Goal: Task Accomplishment & Management: Complete application form

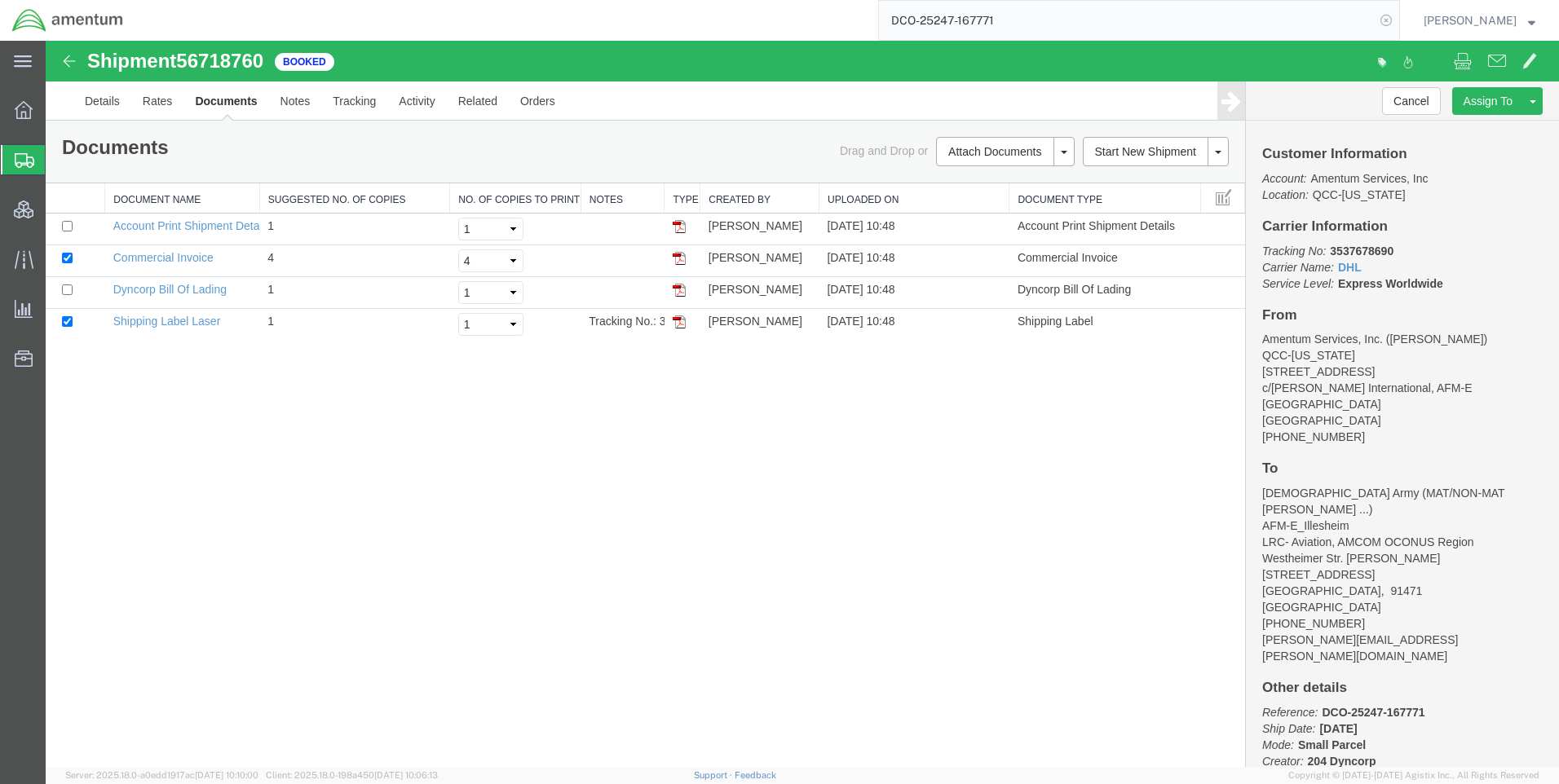
click at [1396, 22] on icon at bounding box center [1386, 20] width 22 height 22
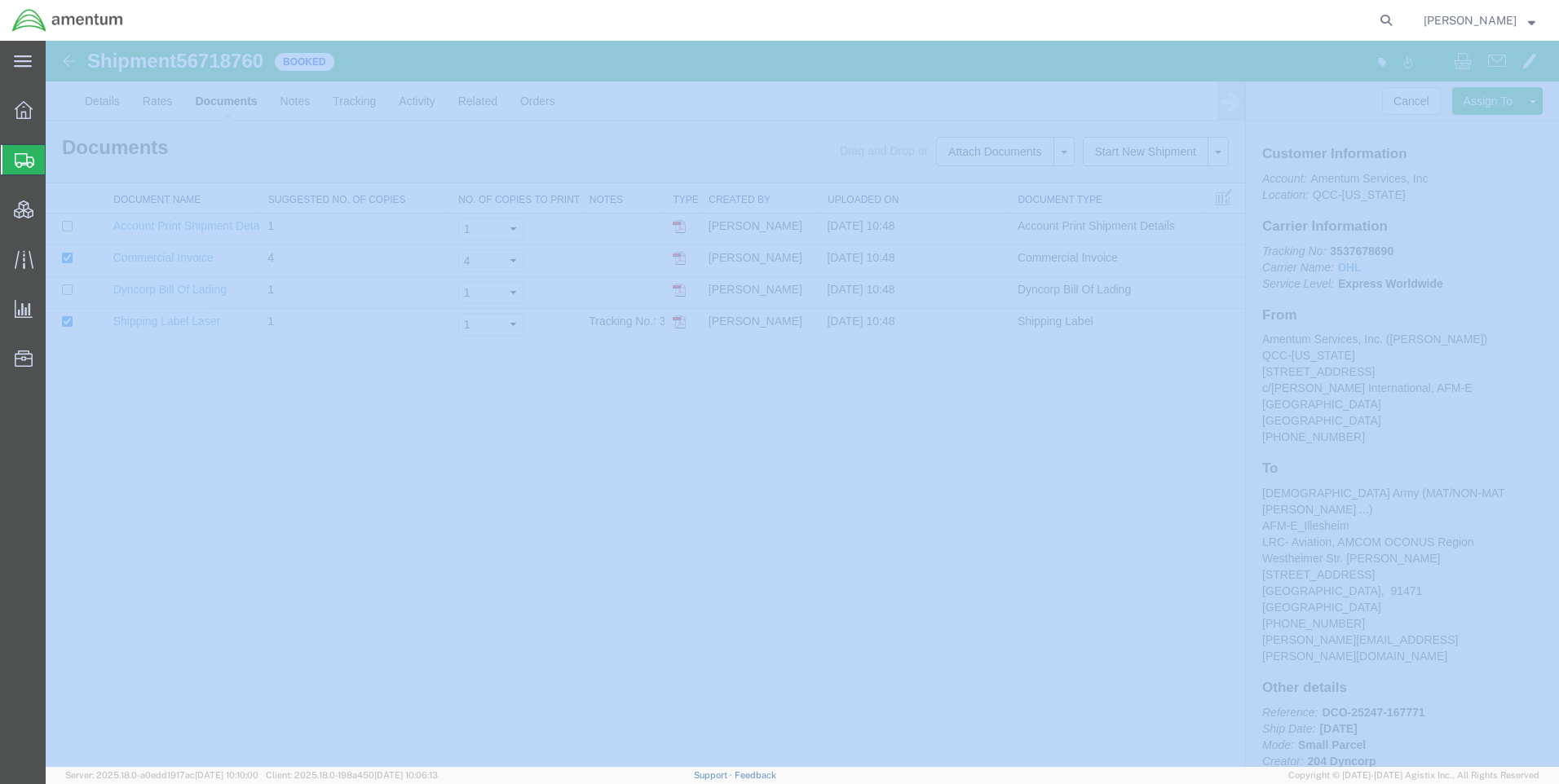
click at [1396, 22] on icon at bounding box center [1386, 20] width 22 height 22
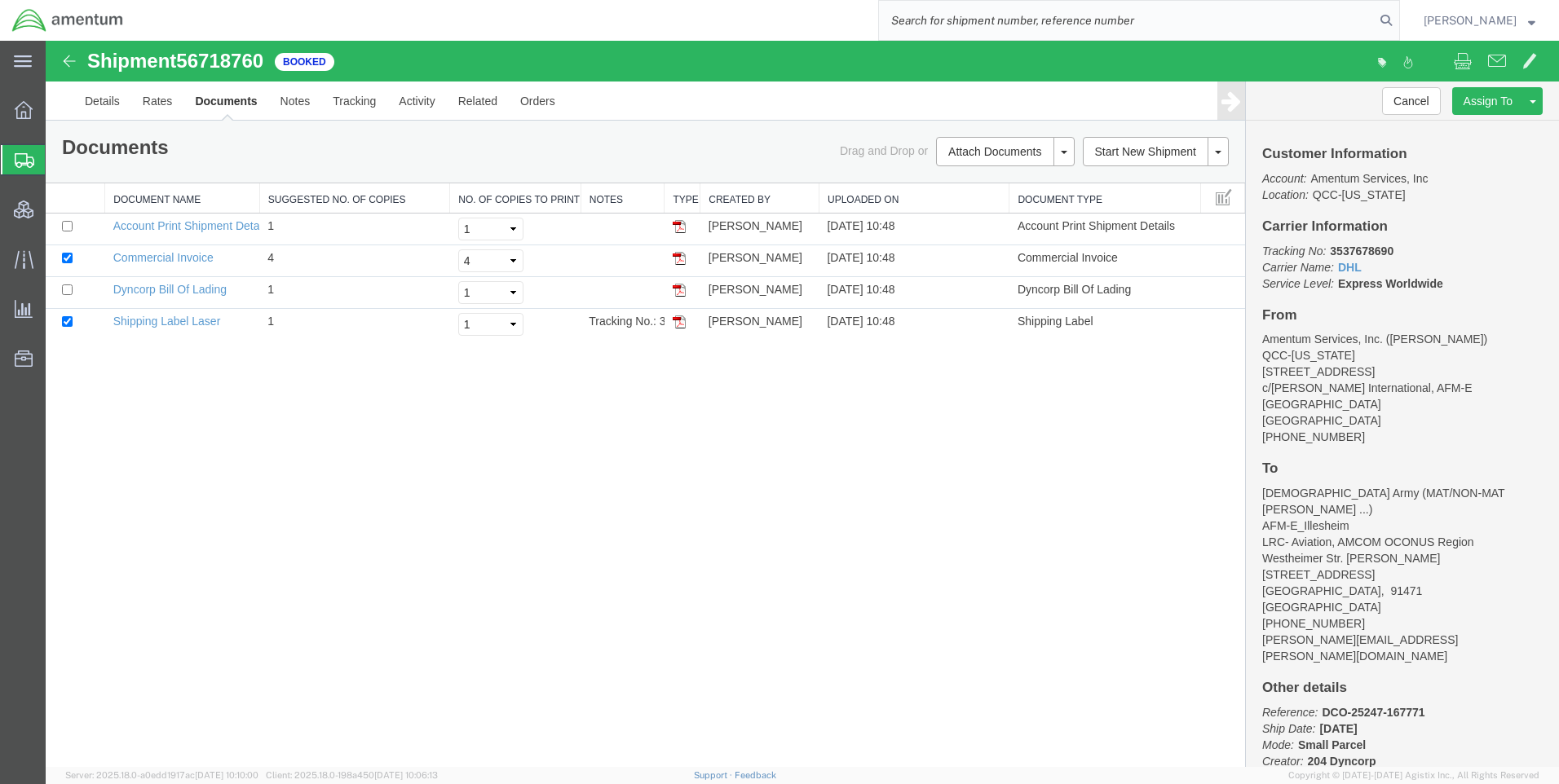
paste input "DCO-25248-167840"
type input "DCO-25248-167840"
click at [1397, 18] on icon at bounding box center [1386, 20] width 22 height 22
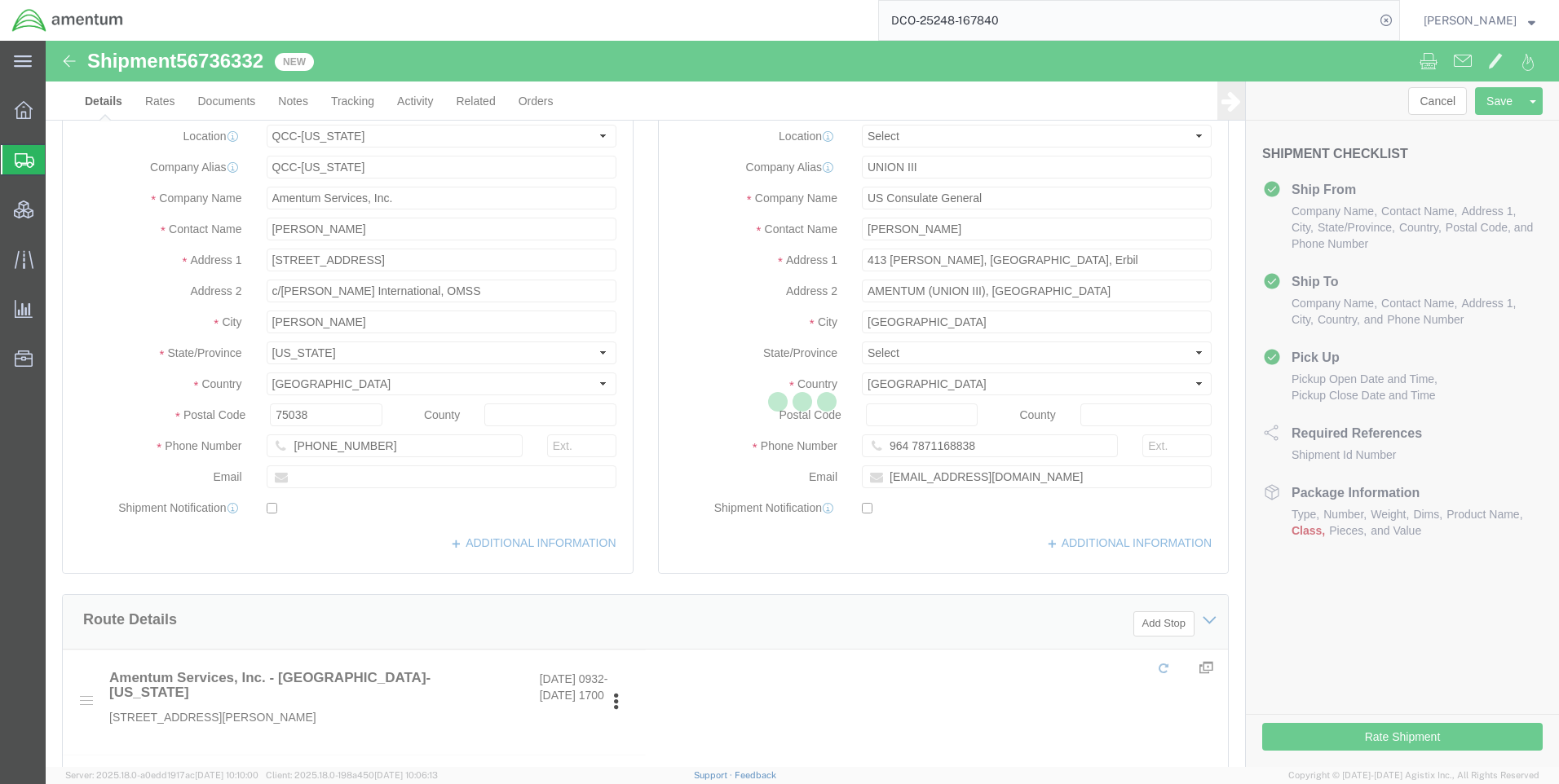
select select "42668"
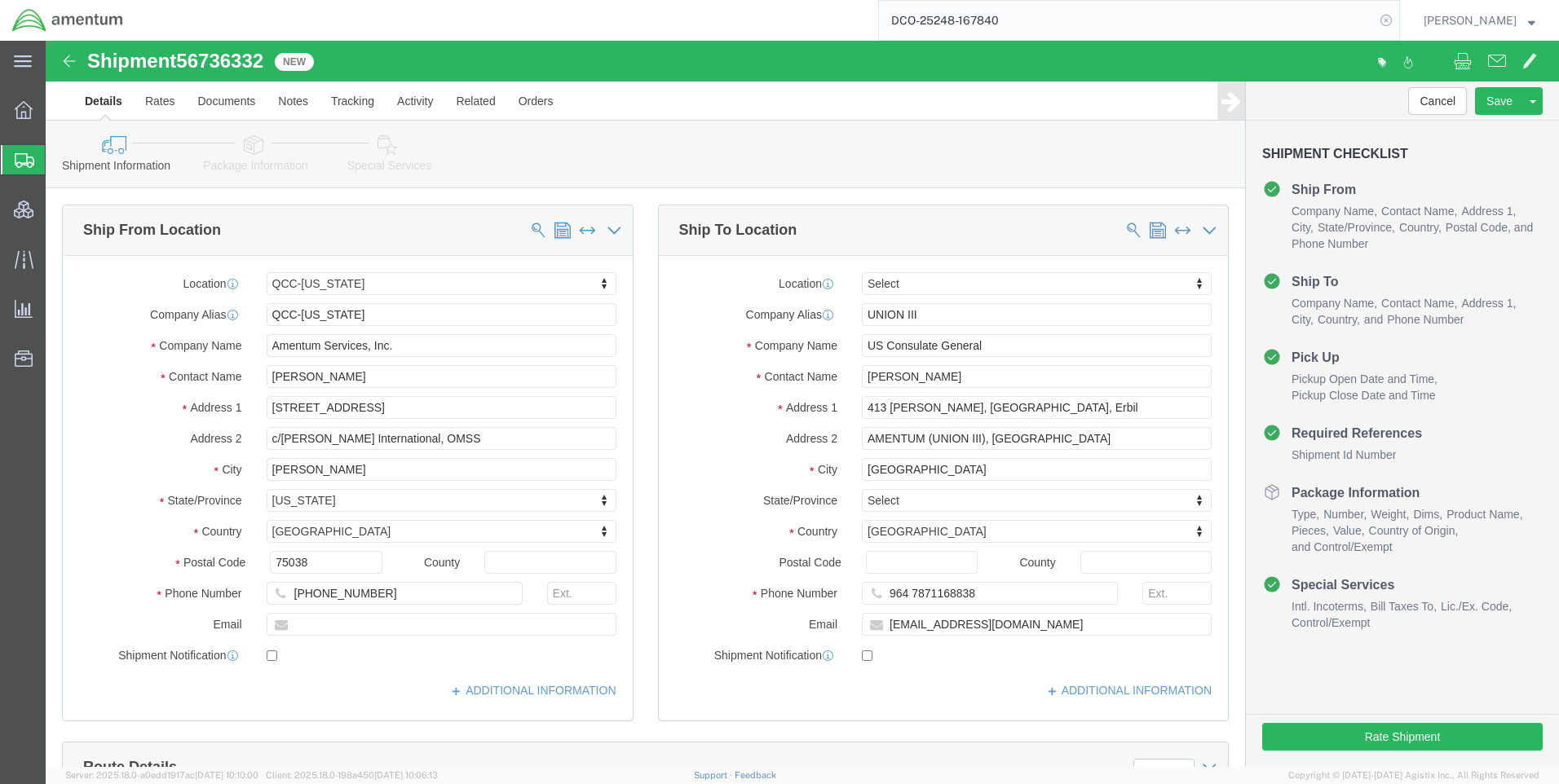
click at [1397, 10] on icon at bounding box center [1386, 20] width 22 height 22
click at [1397, 18] on icon at bounding box center [1386, 20] width 22 height 22
paste input "DCO-25248-167839"
type input "DCO-25248-167839"
click at [1397, 17] on icon at bounding box center [1386, 20] width 22 height 22
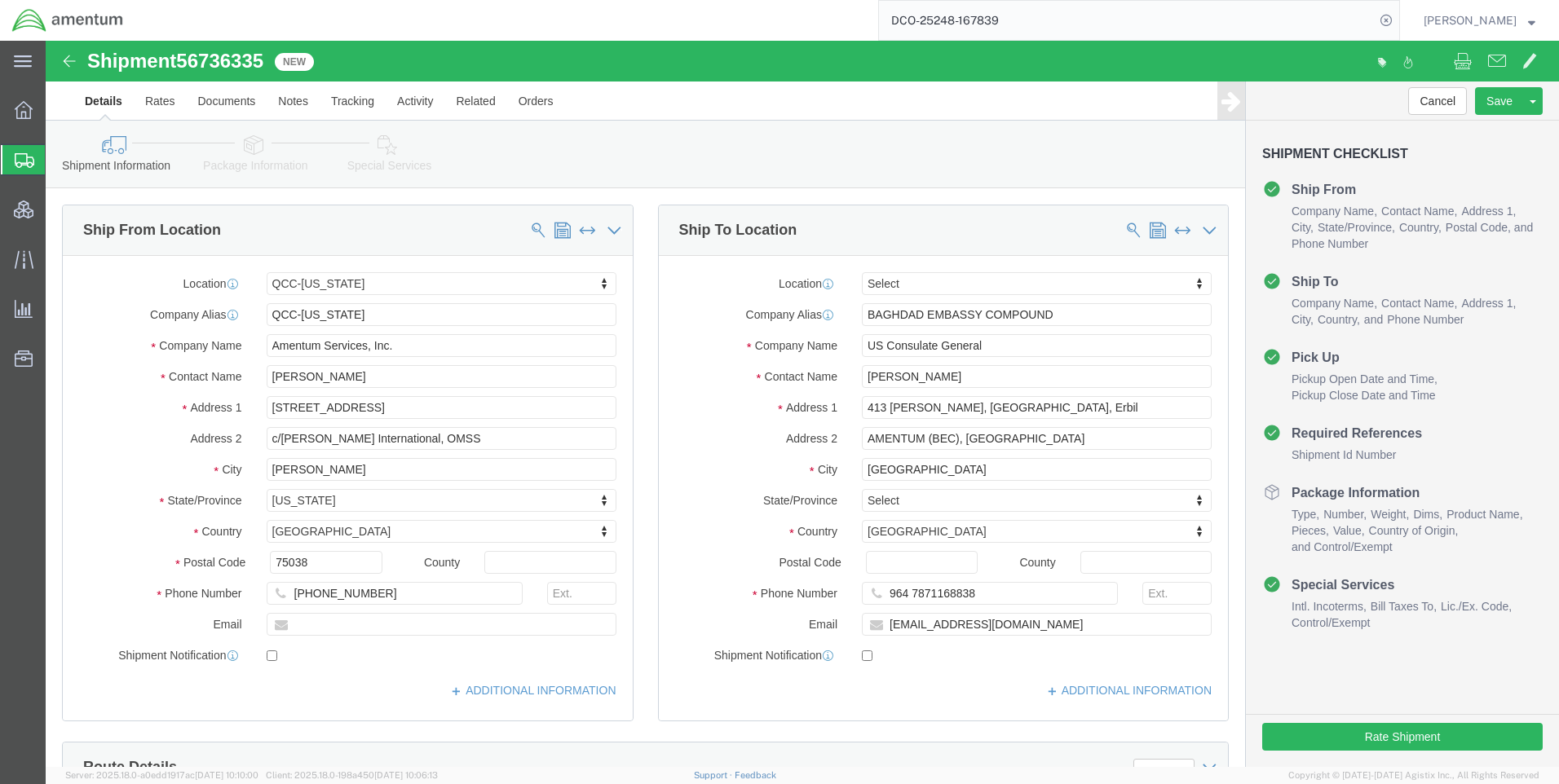
select select "42668"
click at [1391, 18] on icon at bounding box center [1386, 20] width 22 height 22
click at [1393, 21] on icon at bounding box center [1386, 20] width 22 height 22
paste input "DCO-25248-167838"
type input "DCO-25248-167838"
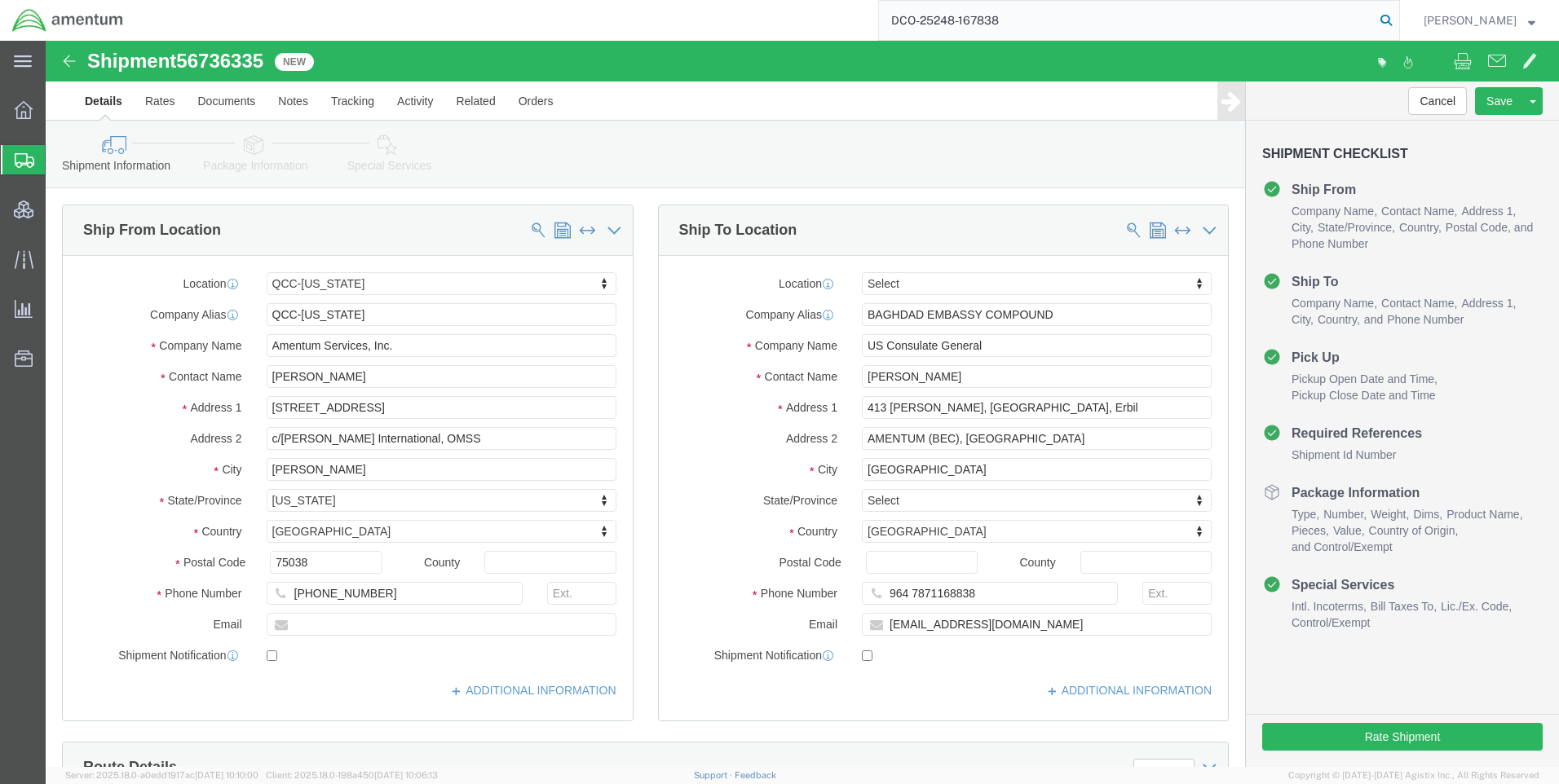
click at [1397, 12] on icon at bounding box center [1386, 20] width 22 height 22
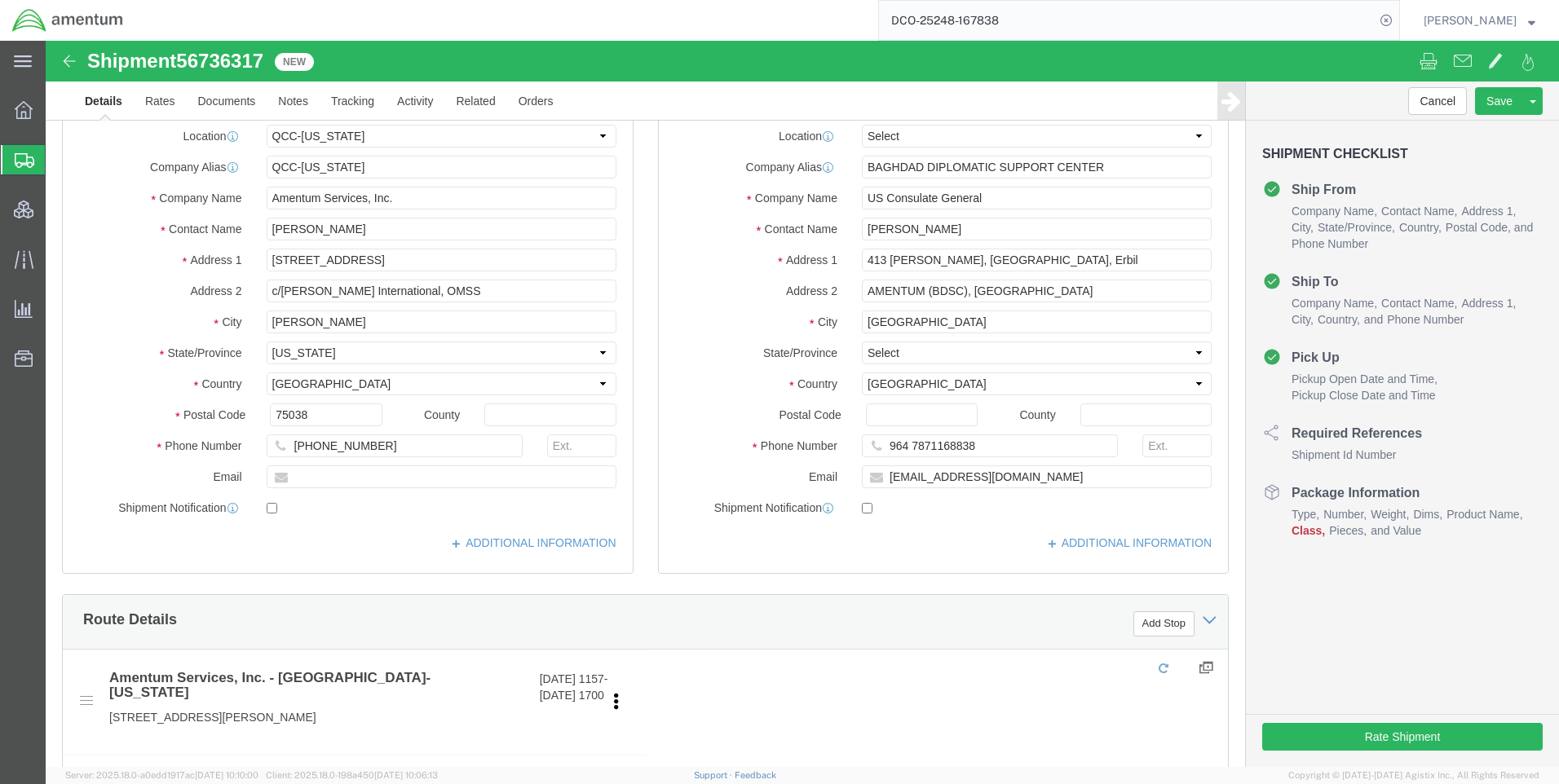
select select "42668"
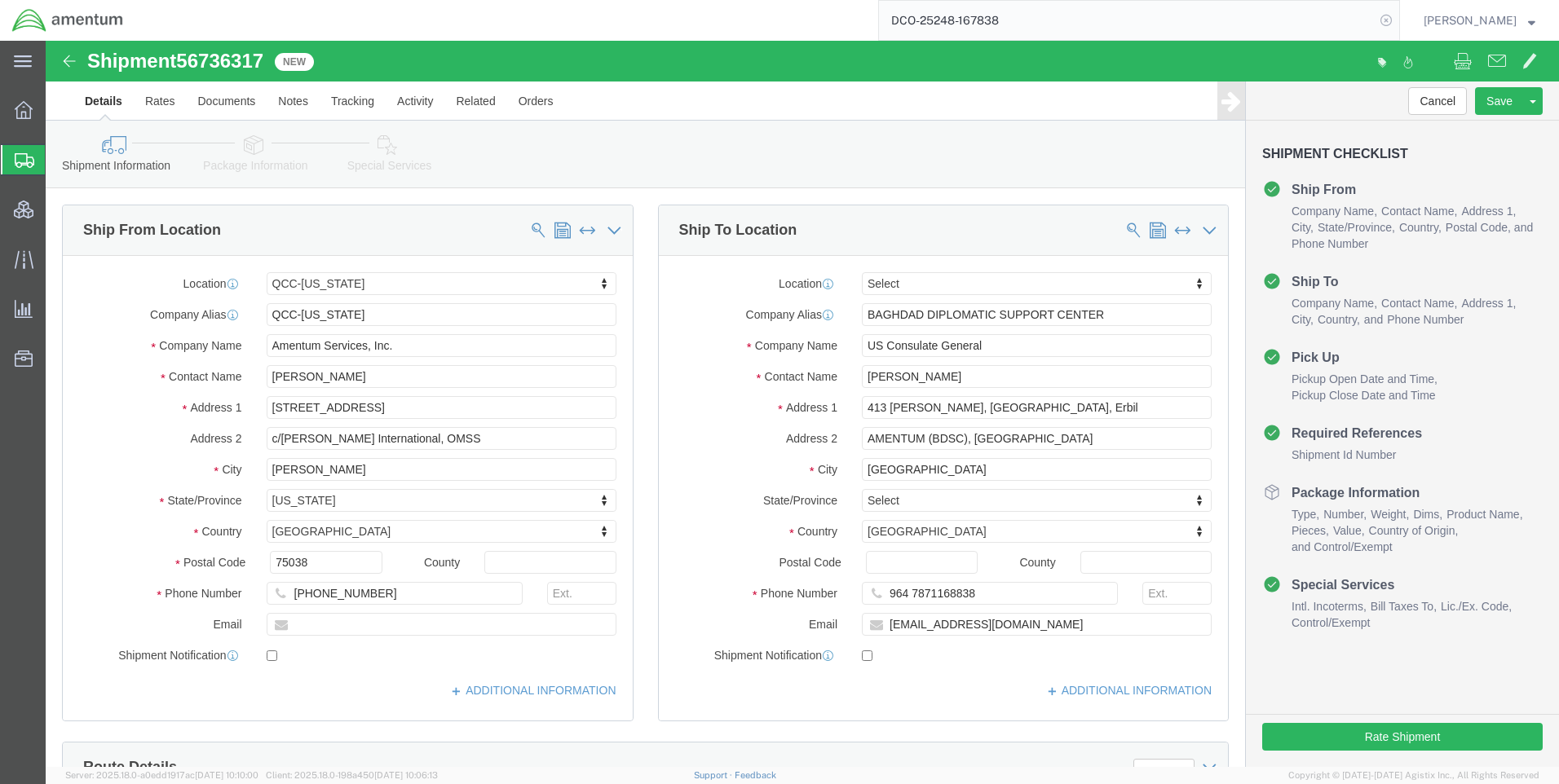
click at [1397, 21] on icon at bounding box center [1386, 20] width 22 height 22
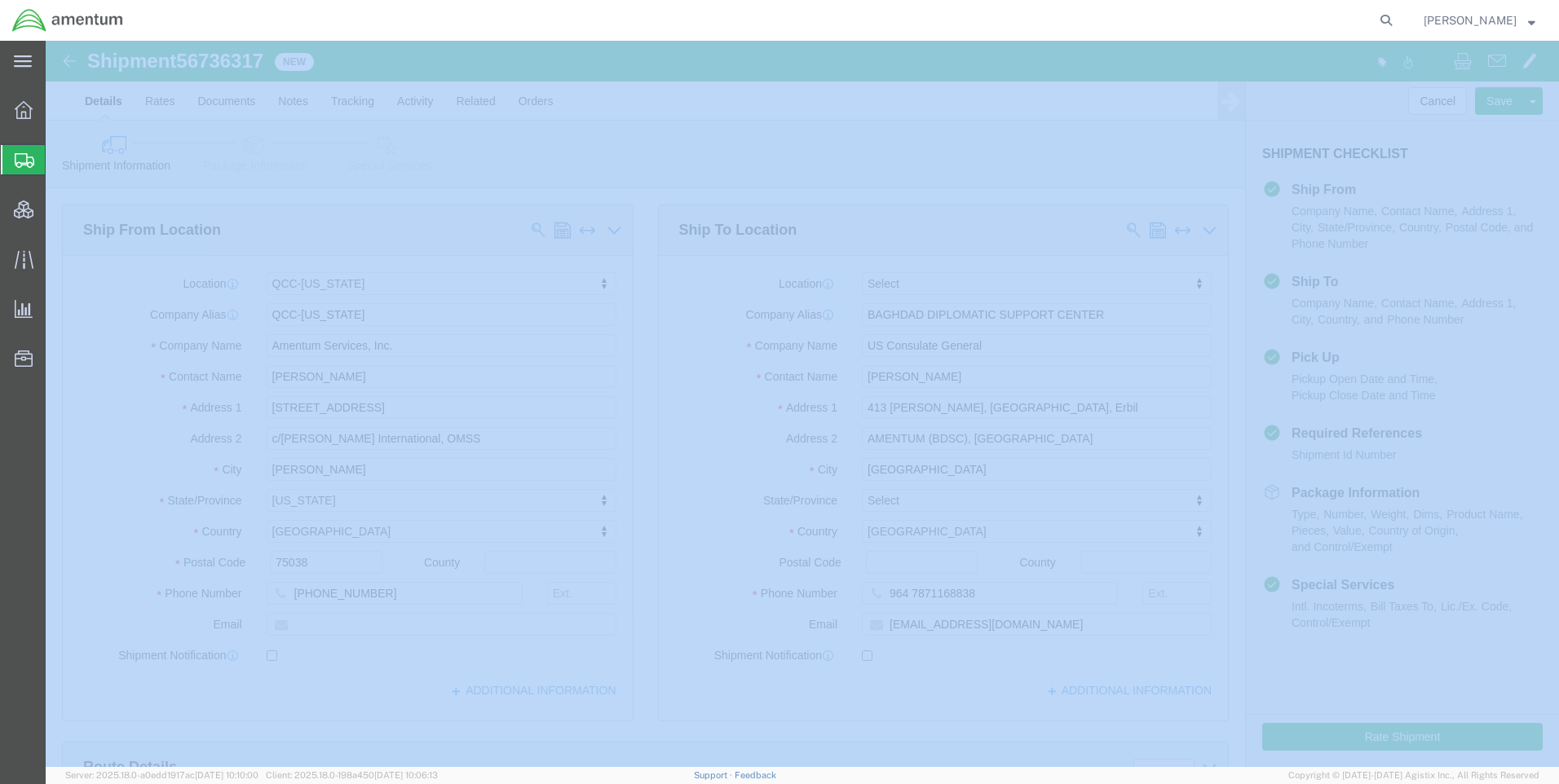
click at [1397, 21] on icon at bounding box center [1386, 20] width 22 height 22
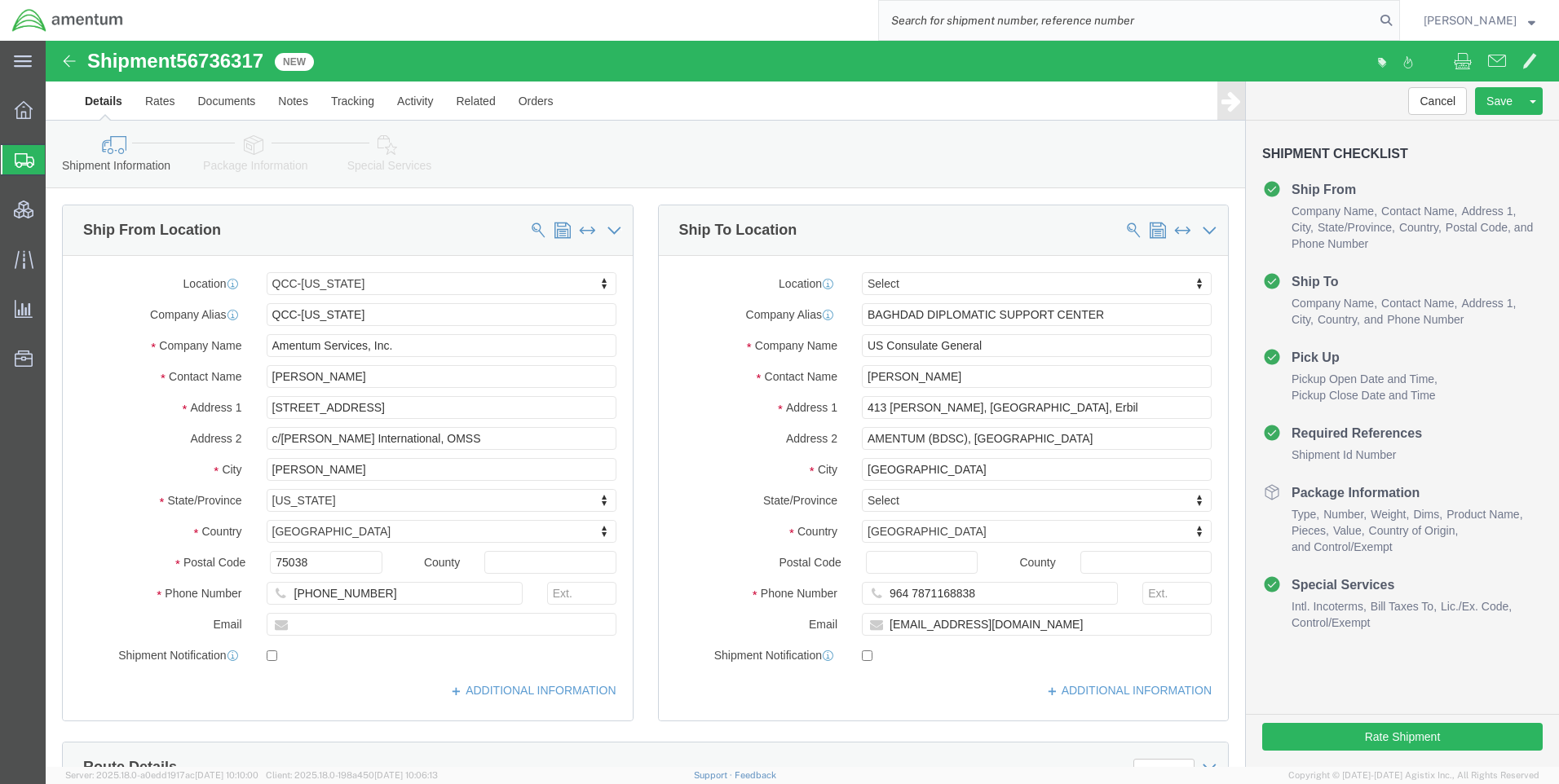
paste input "DCO-25248-167837"
click at [1397, 17] on icon at bounding box center [1386, 20] width 22 height 22
type input "DCO-25248-167837"
select select "42668"
click at [0, 0] on span "Shipment Manager" at bounding box center [0, 0] width 0 height 0
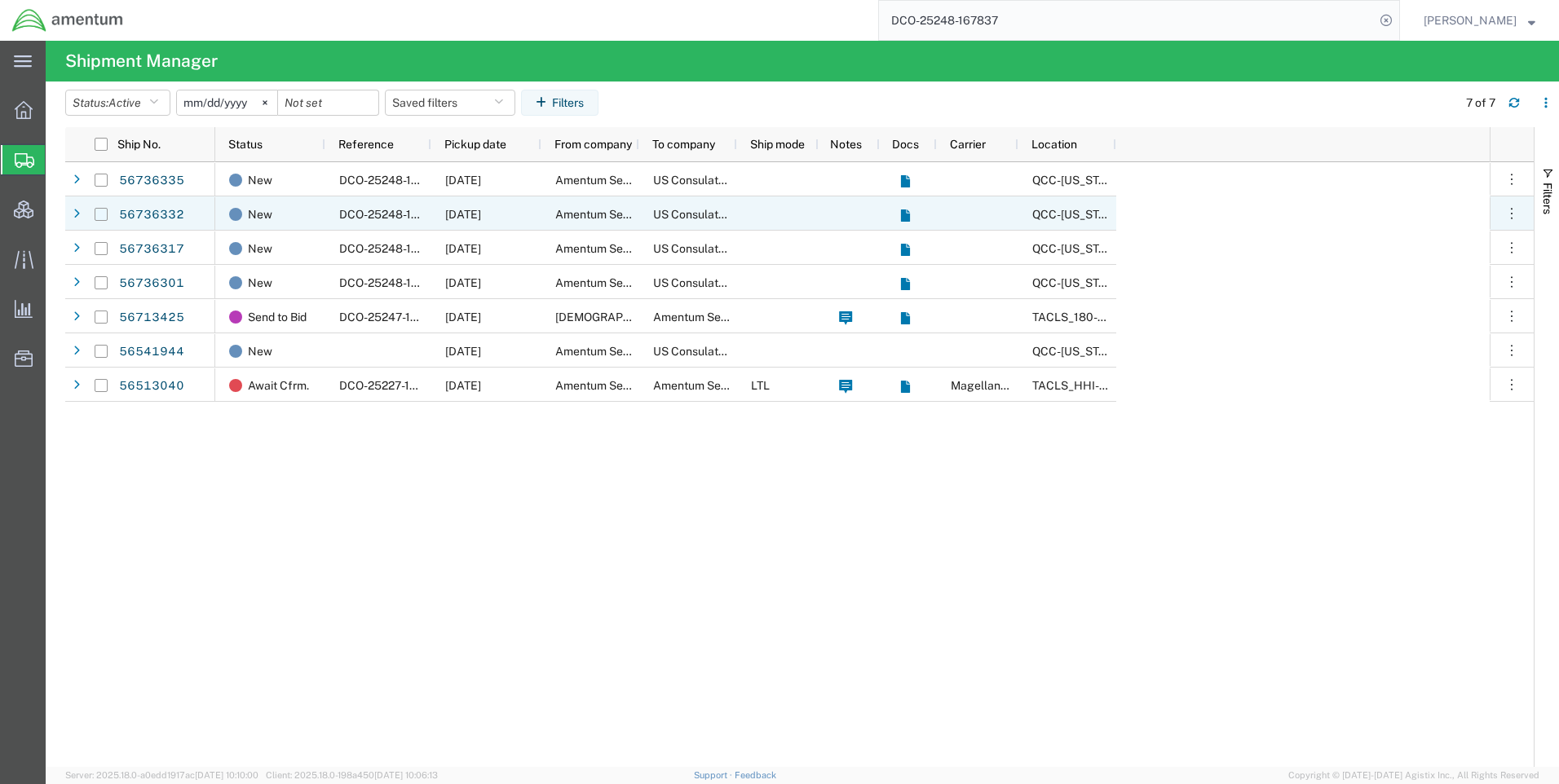
click at [96, 217] on input "Press Space to toggle row selection (unchecked)" at bounding box center [101, 214] width 13 height 13
checkbox input "true"
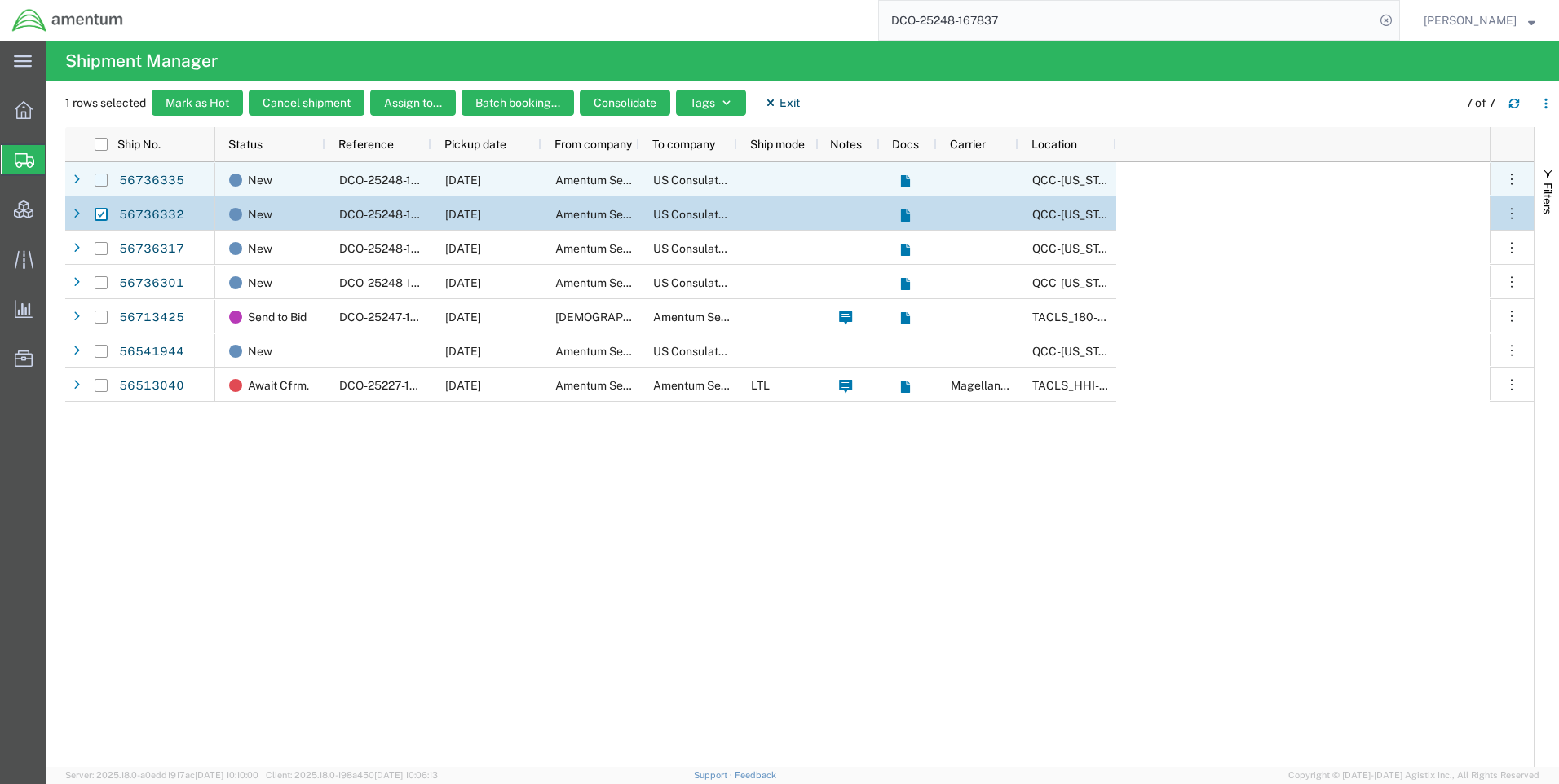
click at [105, 181] on input "Press Space to toggle row selection (unchecked)" at bounding box center [101, 180] width 13 height 13
checkbox input "true"
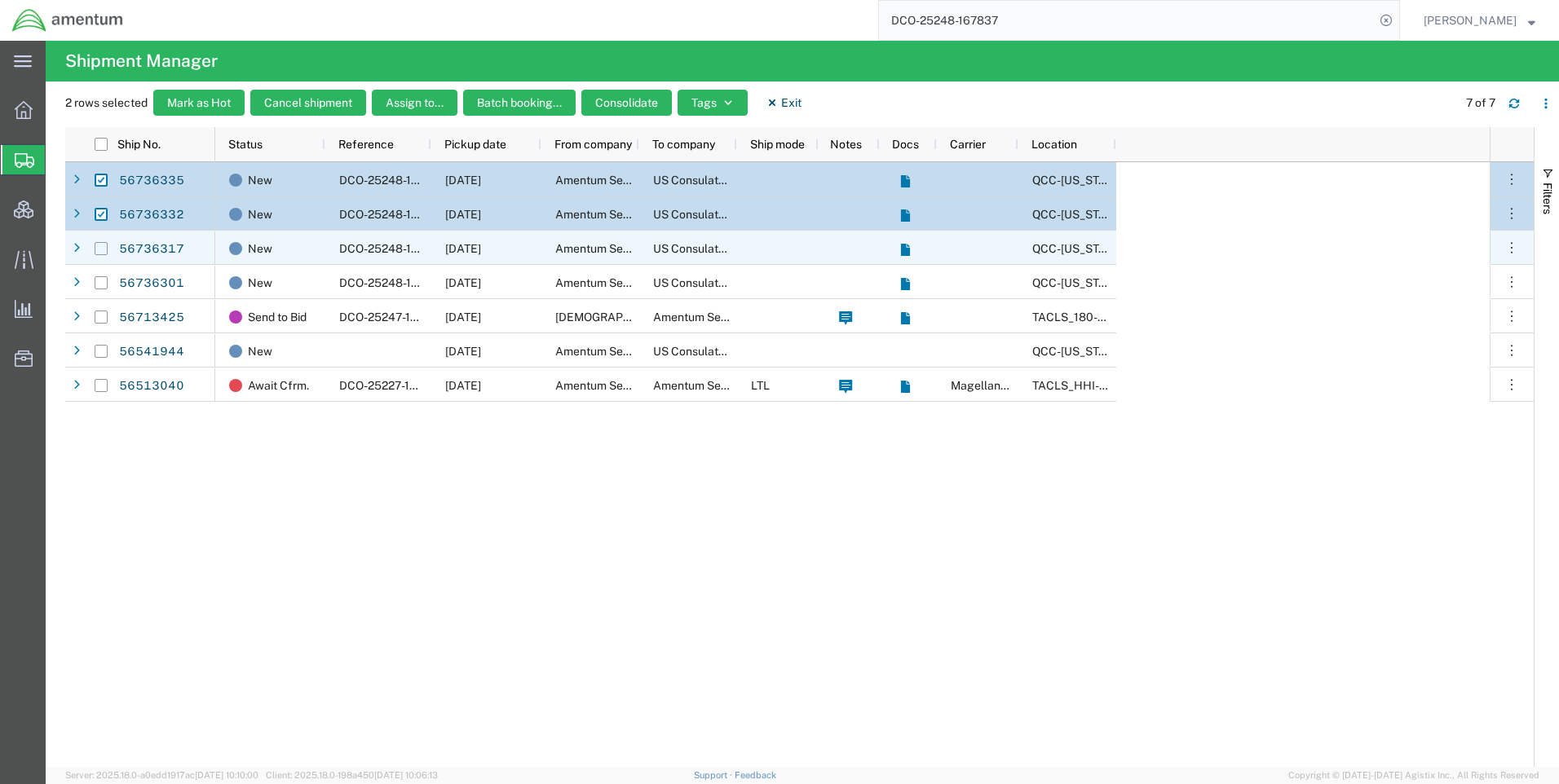
click at [98, 250] on input "Press Space to toggle row selection (unchecked)" at bounding box center [101, 248] width 13 height 13
checkbox input "true"
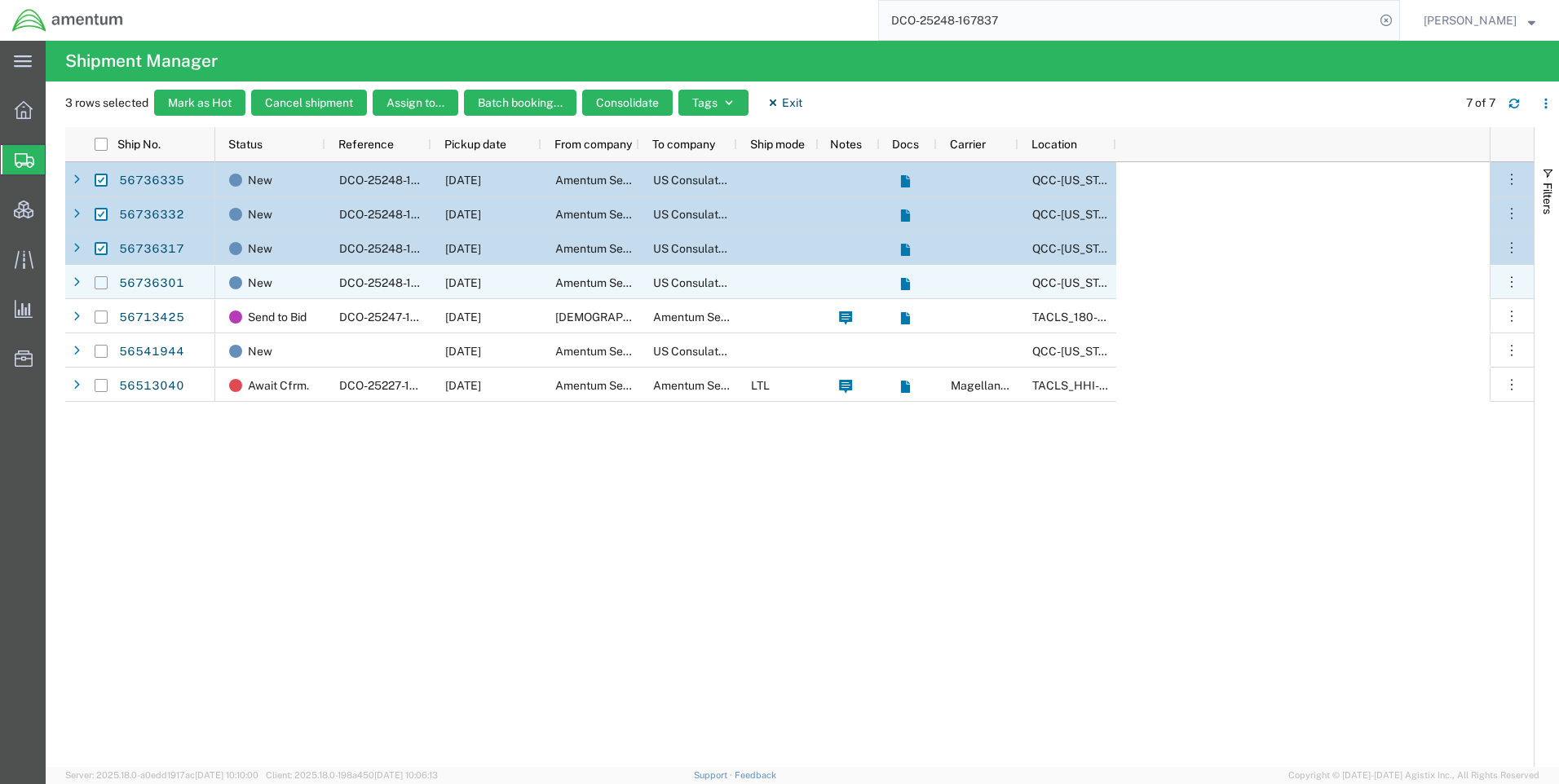
click at [98, 281] on input "Press Space to toggle row selection (unchecked)" at bounding box center [101, 282] width 13 height 13
checkbox input "true"
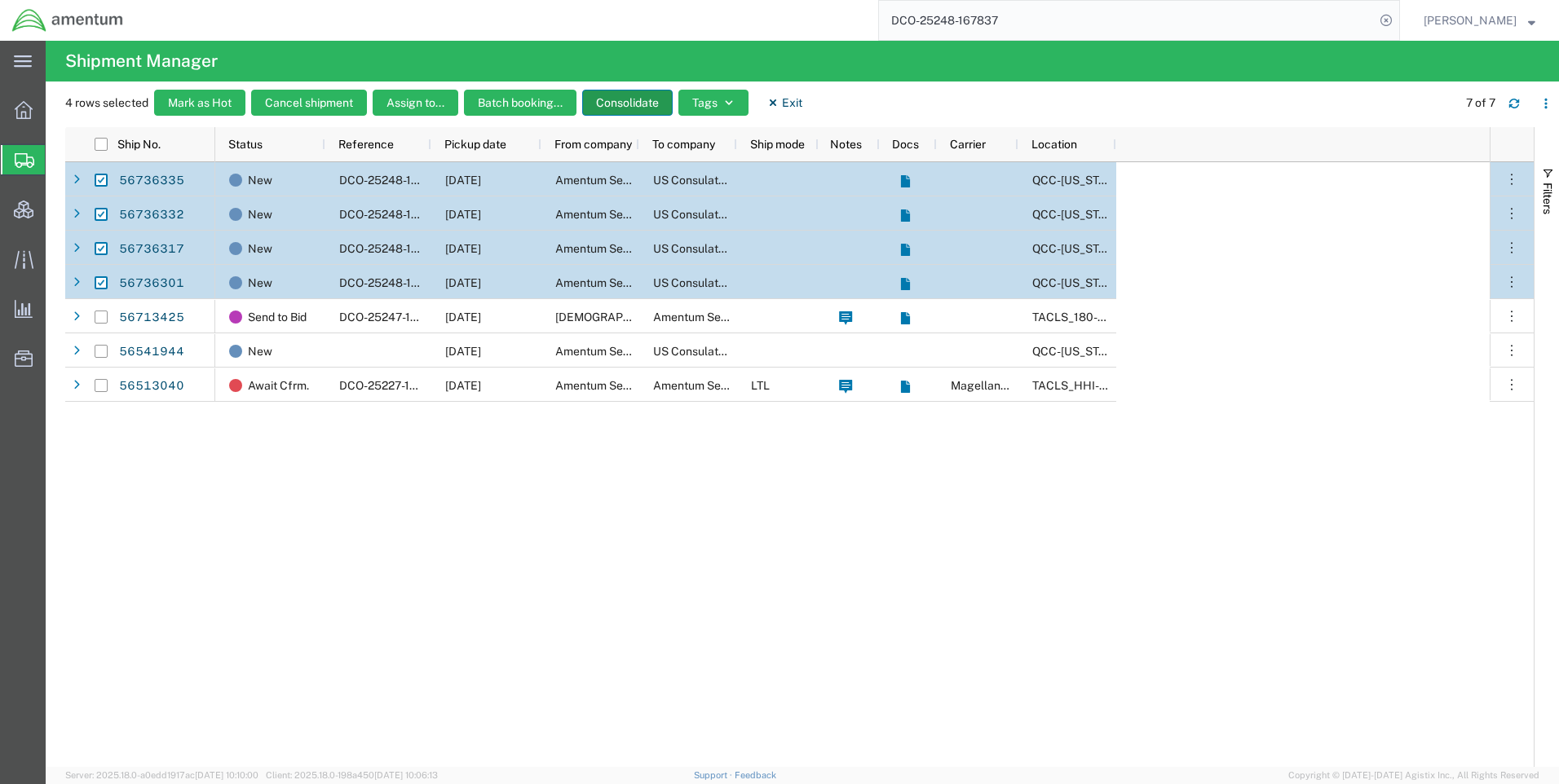
click at [615, 100] on button "Consolidate" at bounding box center [627, 103] width 91 height 26
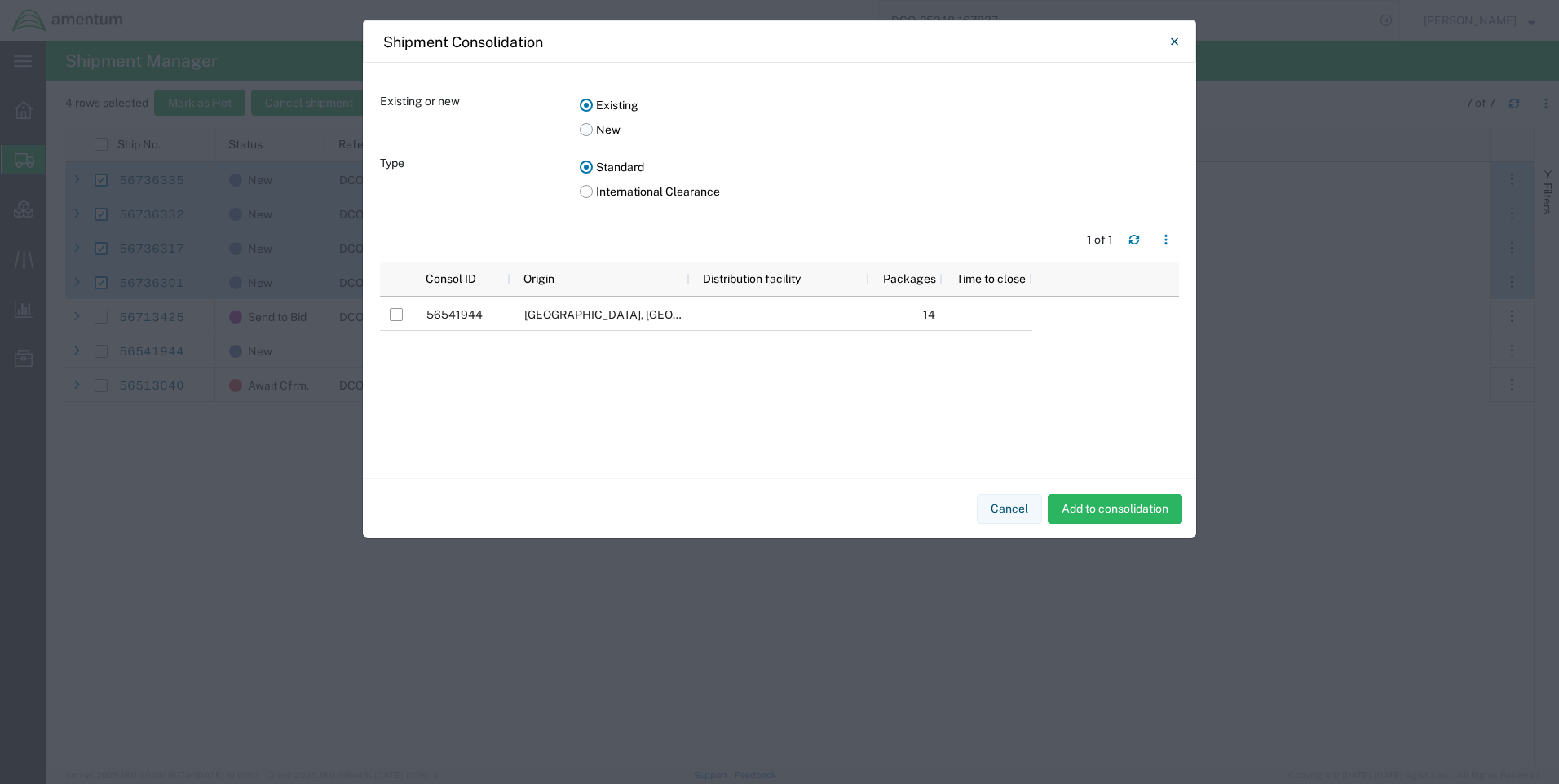
click at [586, 126] on label "New" at bounding box center [879, 130] width 599 height 24
click at [0, 0] on input "New" at bounding box center [0, 0] width 0 height 0
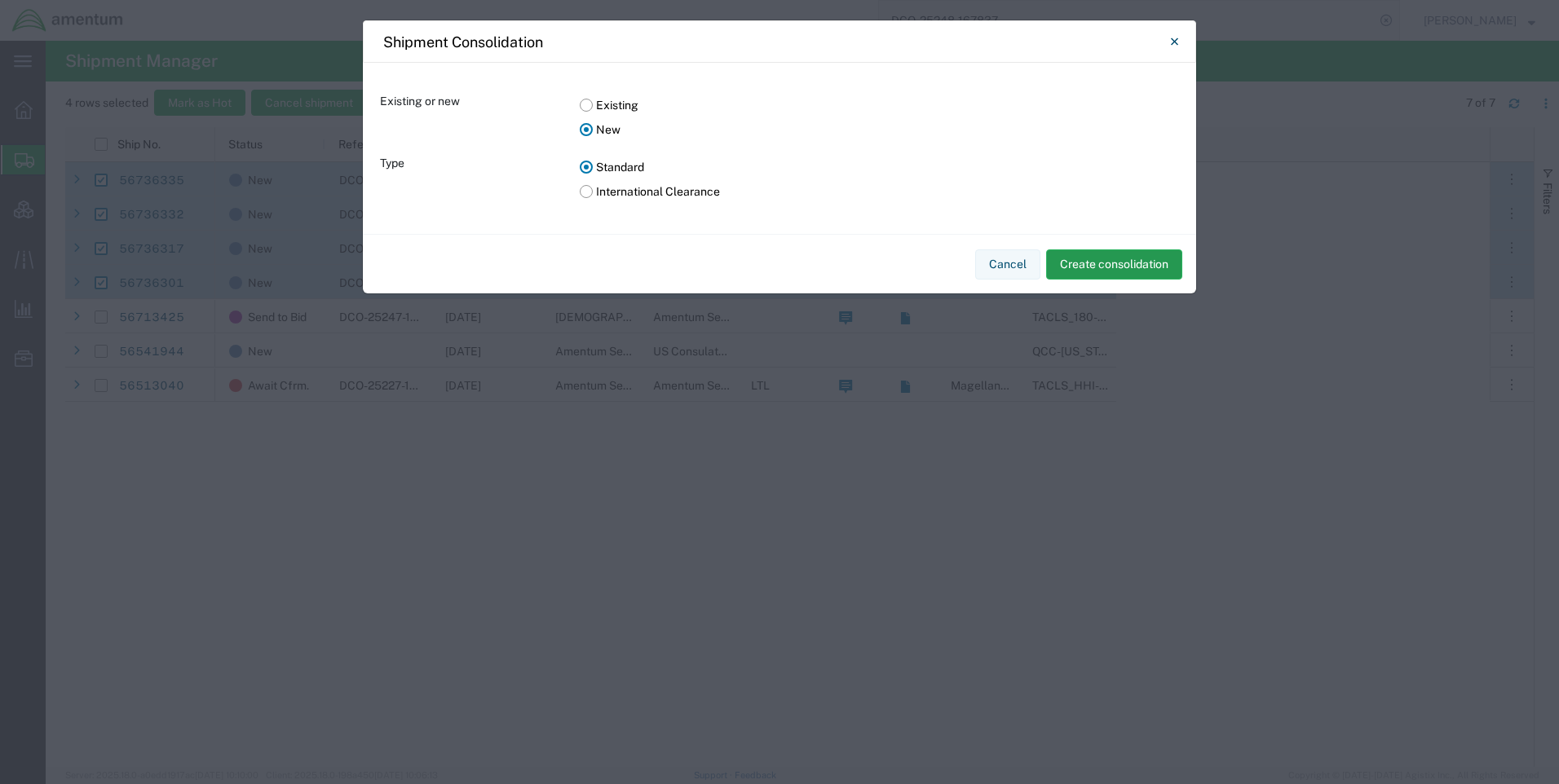
click at [1090, 269] on button "Create consolidation" at bounding box center [1114, 264] width 136 height 30
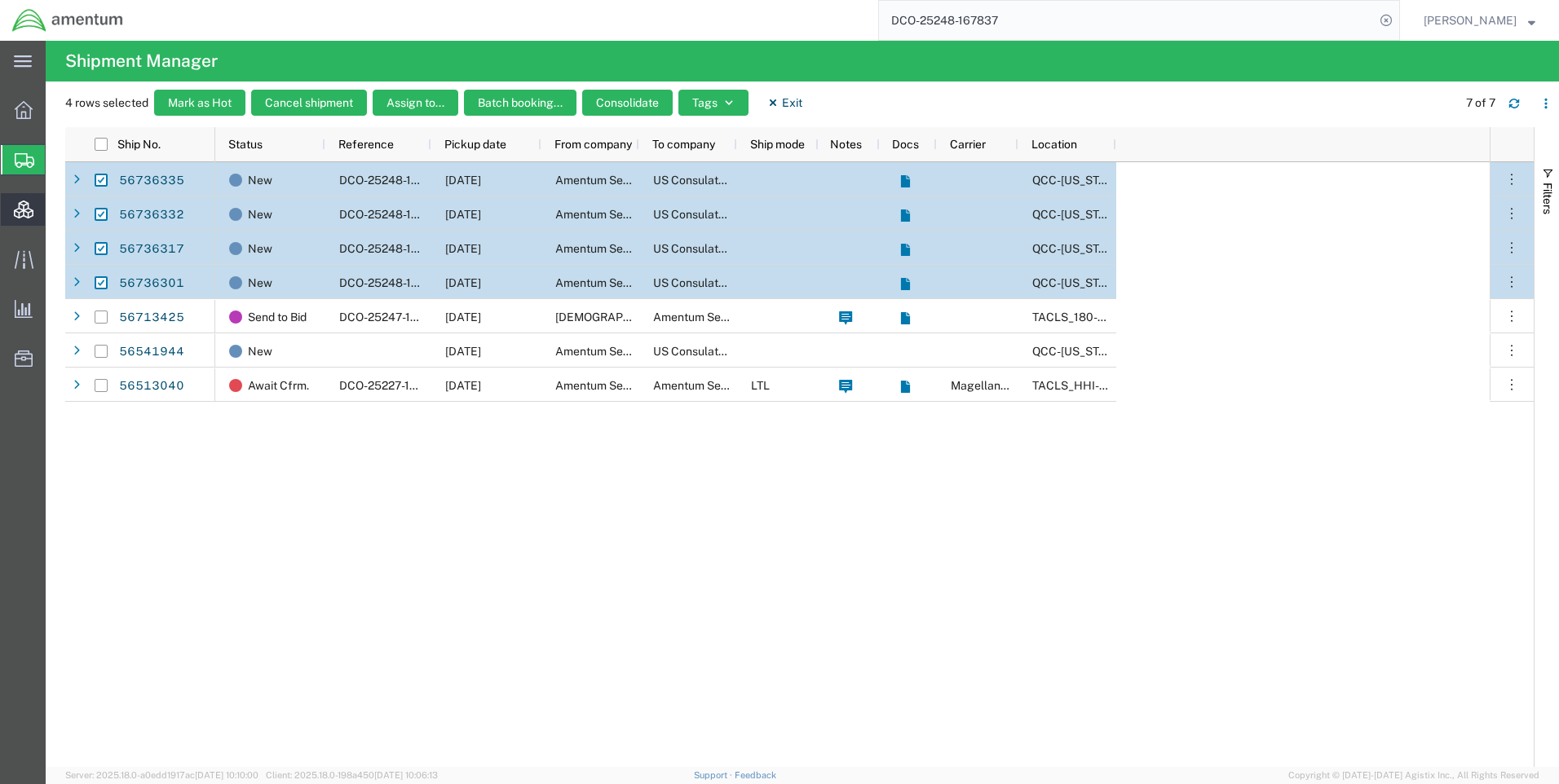
click at [56, 210] on span "Consolidation Manager" at bounding box center [50, 210] width 11 height 33
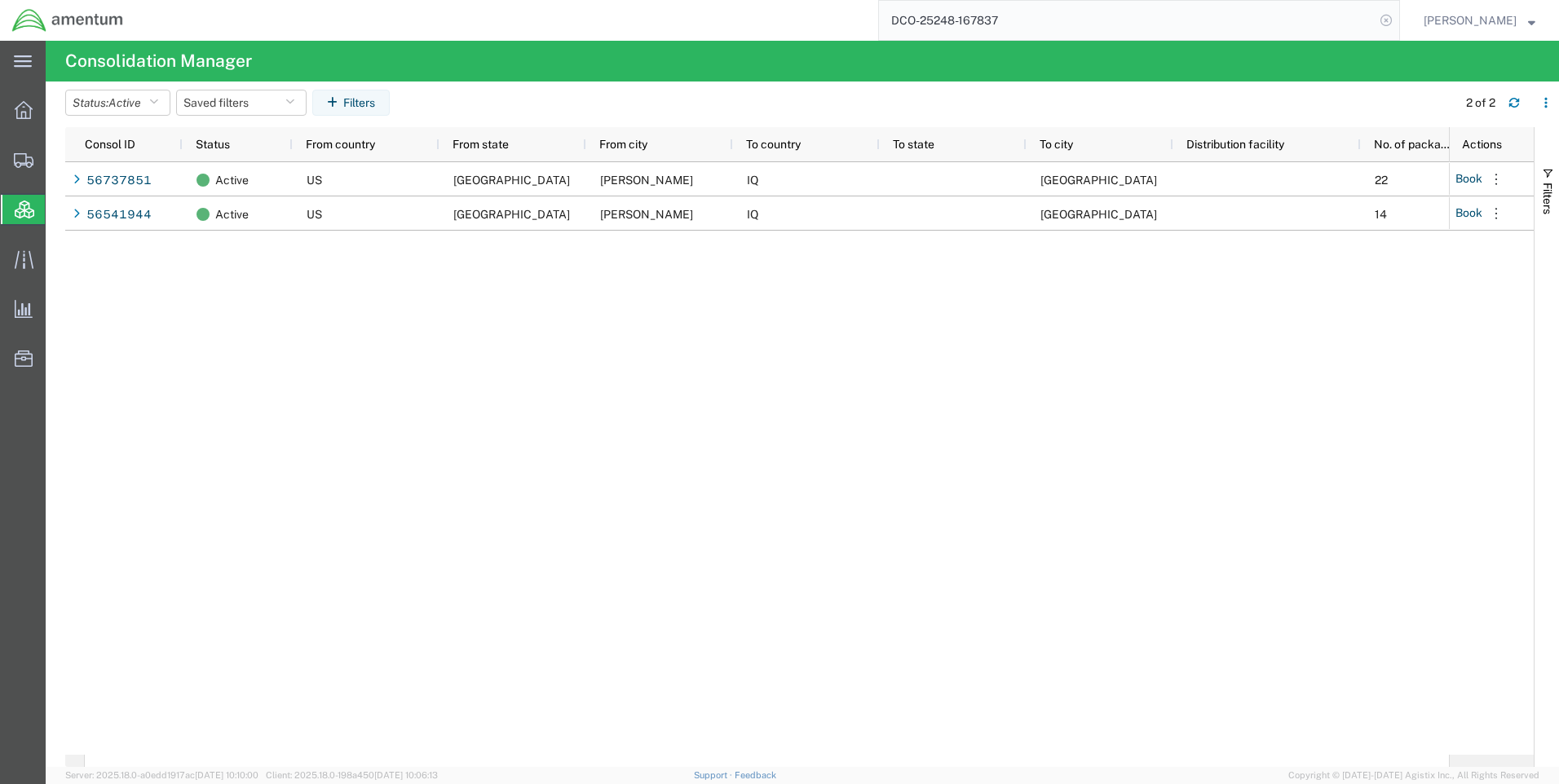
click at [1397, 22] on icon at bounding box center [1386, 20] width 22 height 22
click at [1397, 20] on icon at bounding box center [1386, 20] width 22 height 22
click at [978, 22] on input "search" at bounding box center [1127, 20] width 496 height 39
type input "56737851"
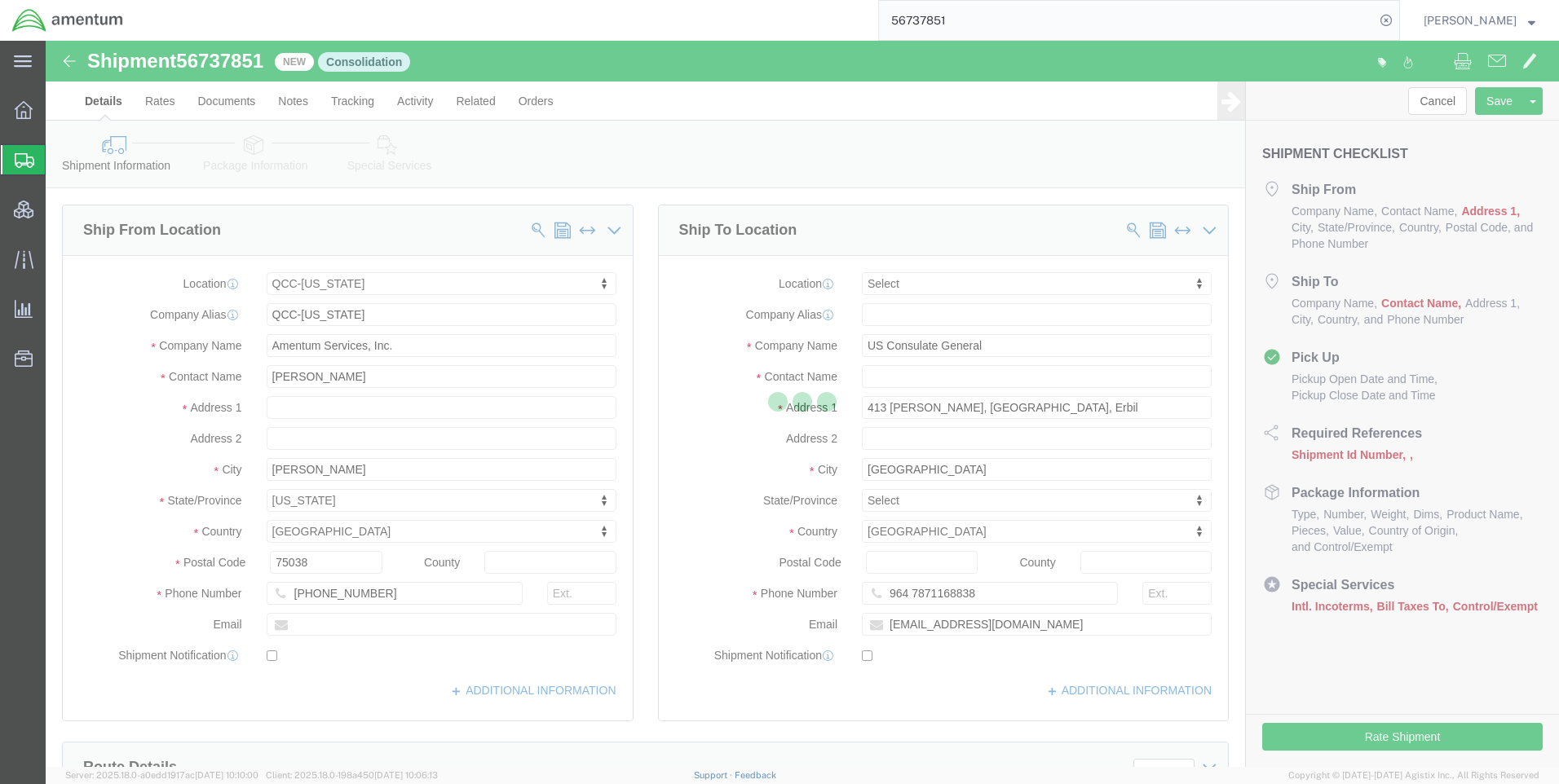
select select "42668"
select select
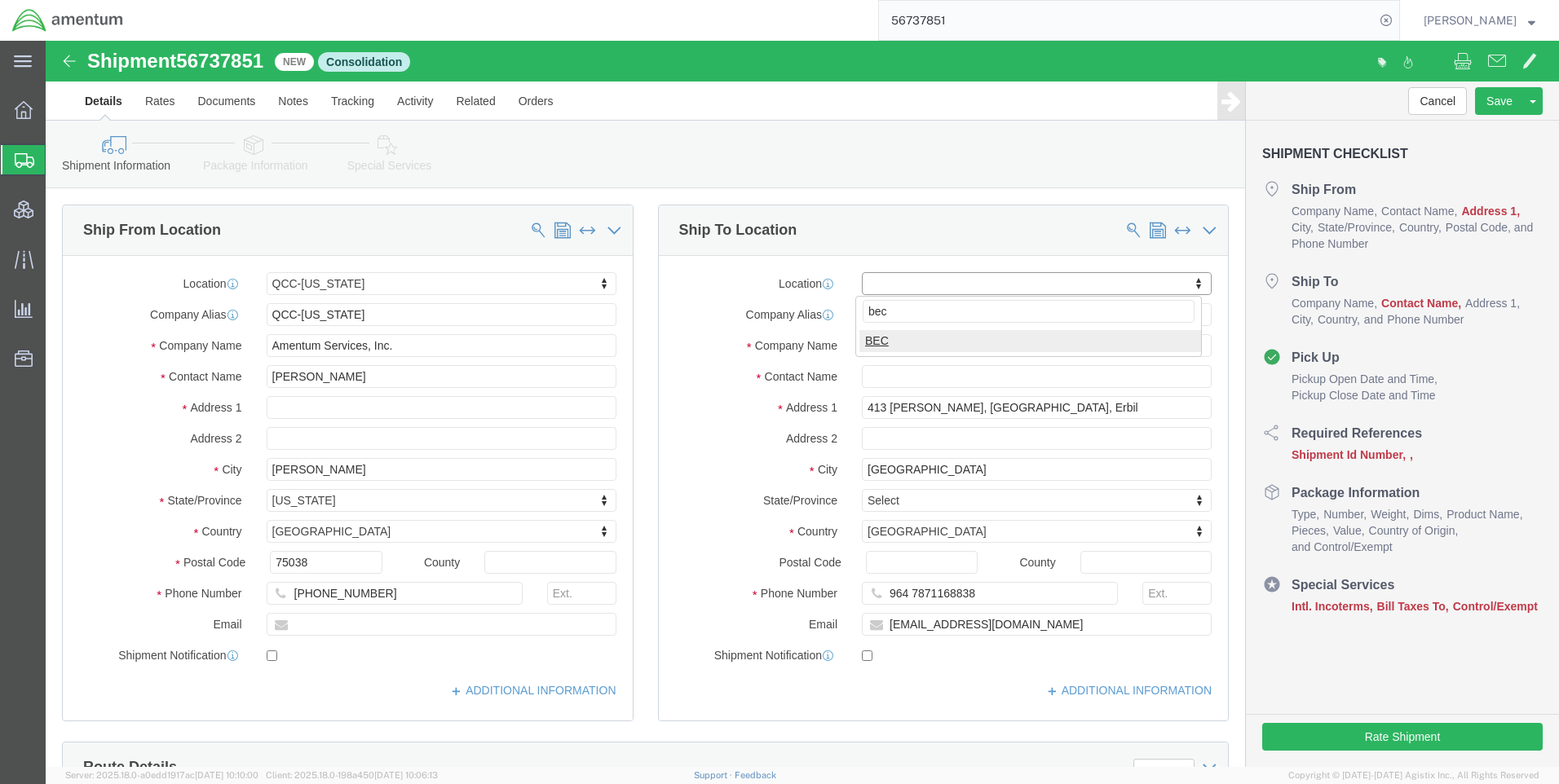
type input "bec"
select select "62011"
paste input "Annah.G"
type input "[EMAIL_ADDRESS][DOMAIN_NAME]"
paste input "text"
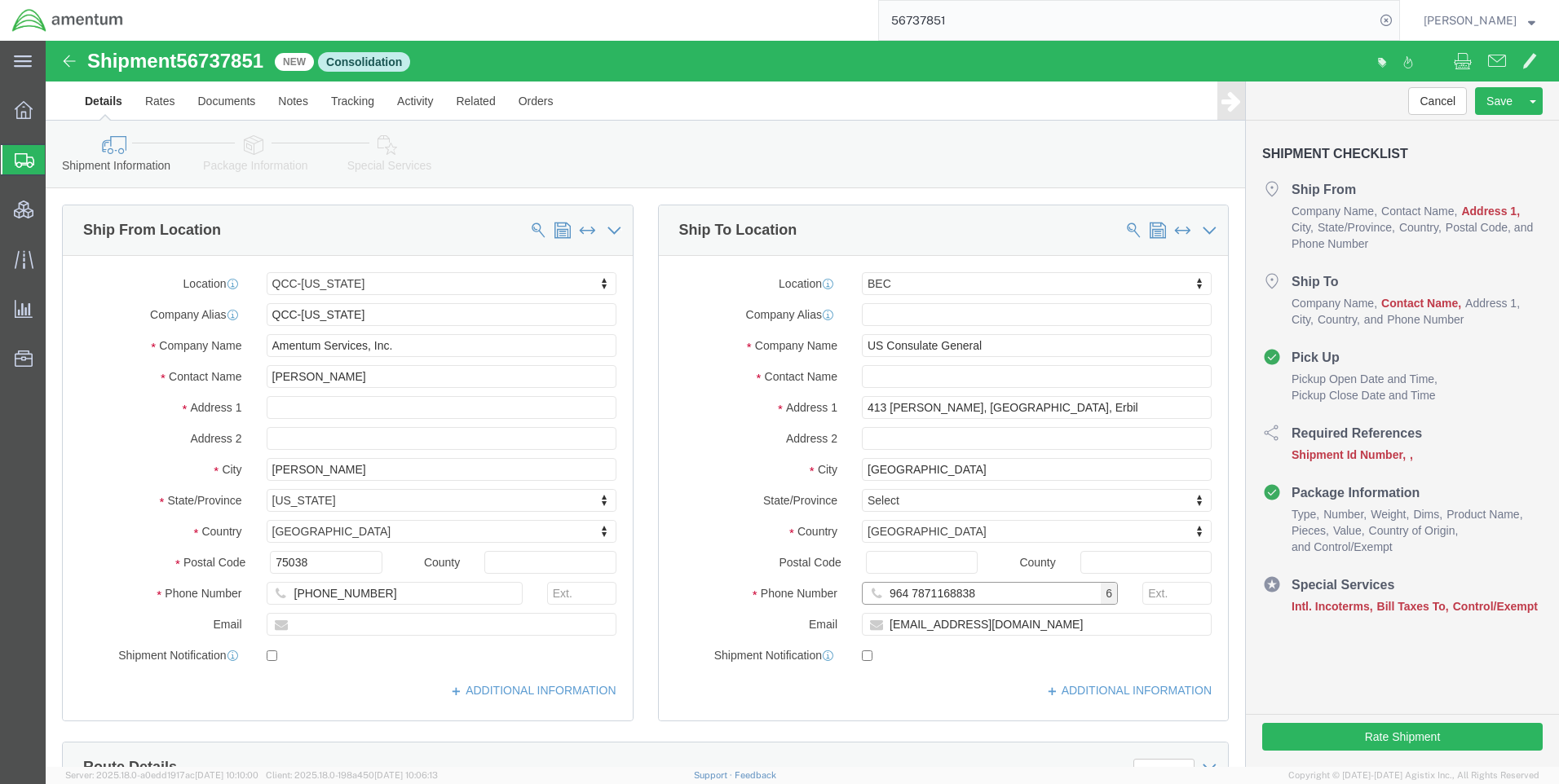
type input "964 7871168838"
drag, startPoint x: 915, startPoint y: 588, endPoint x: 842, endPoint y: 589, distance: 73.0
click input "[EMAIL_ADDRESS][DOMAIN_NAME]"
paste input "Annah.Gichimu"
click input "Annah.Gichimu"
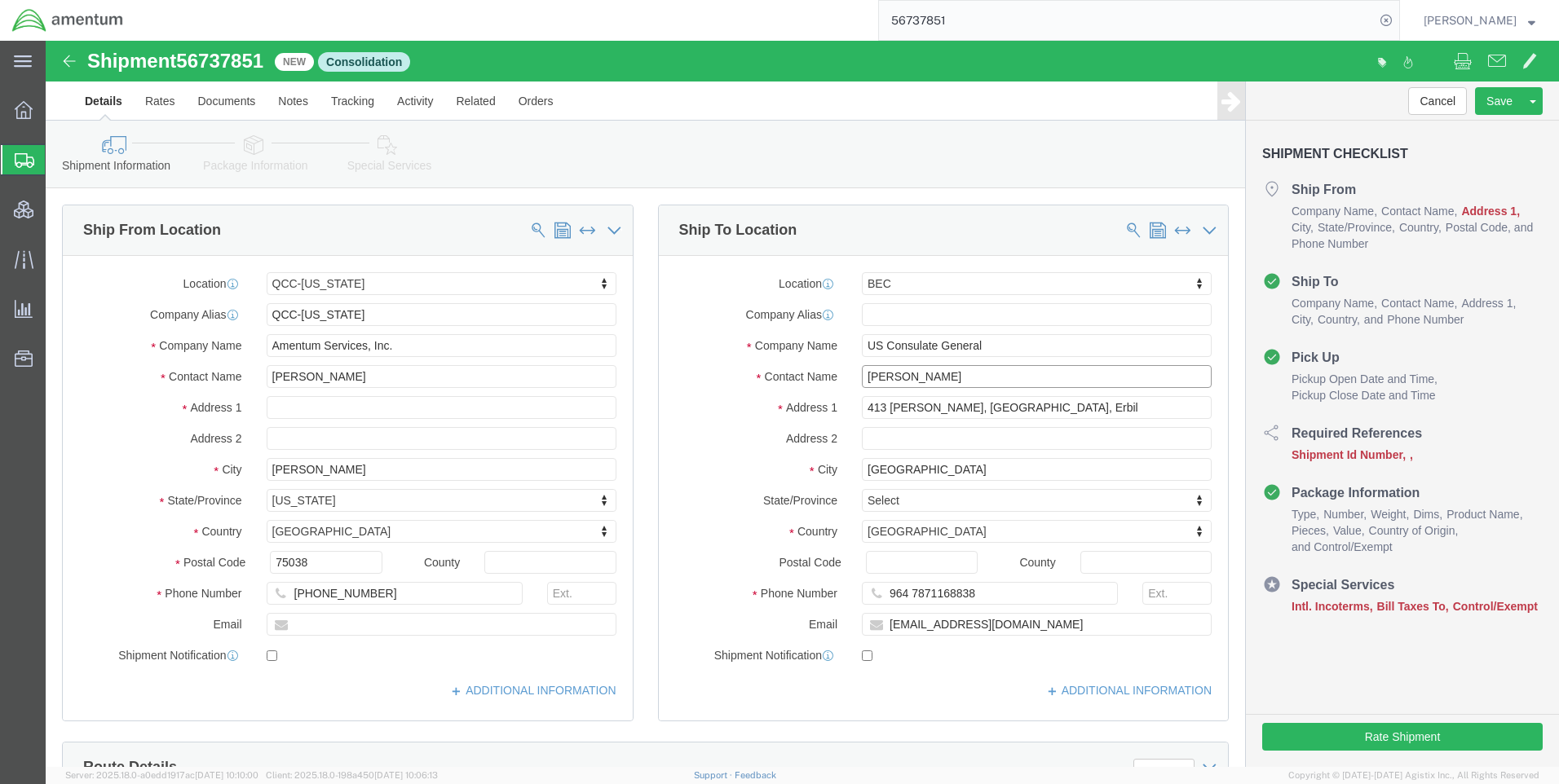
type input "[PERSON_NAME]"
type input "qcc"
select select "42639"
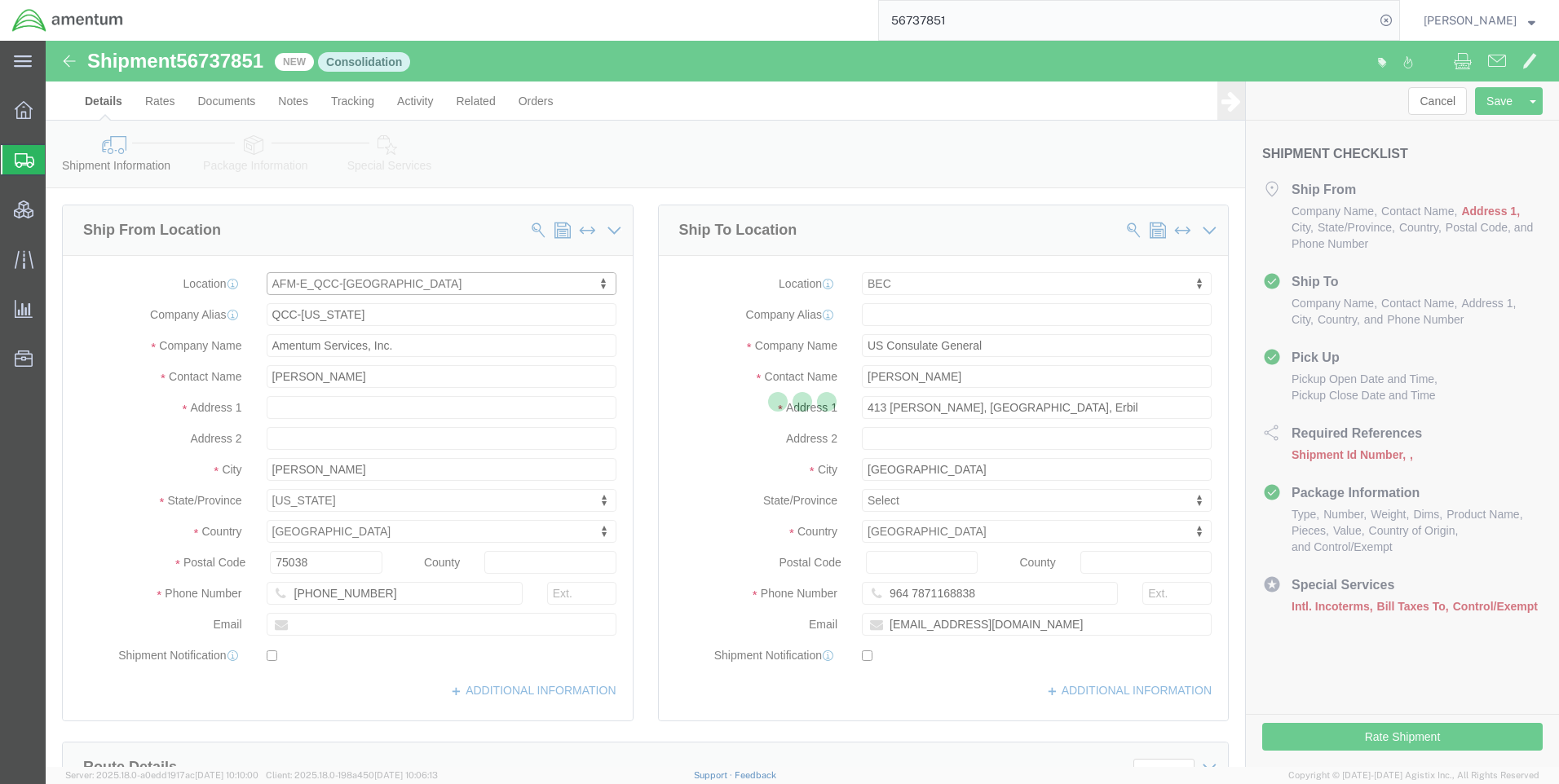
select select "[GEOGRAPHIC_DATA]"
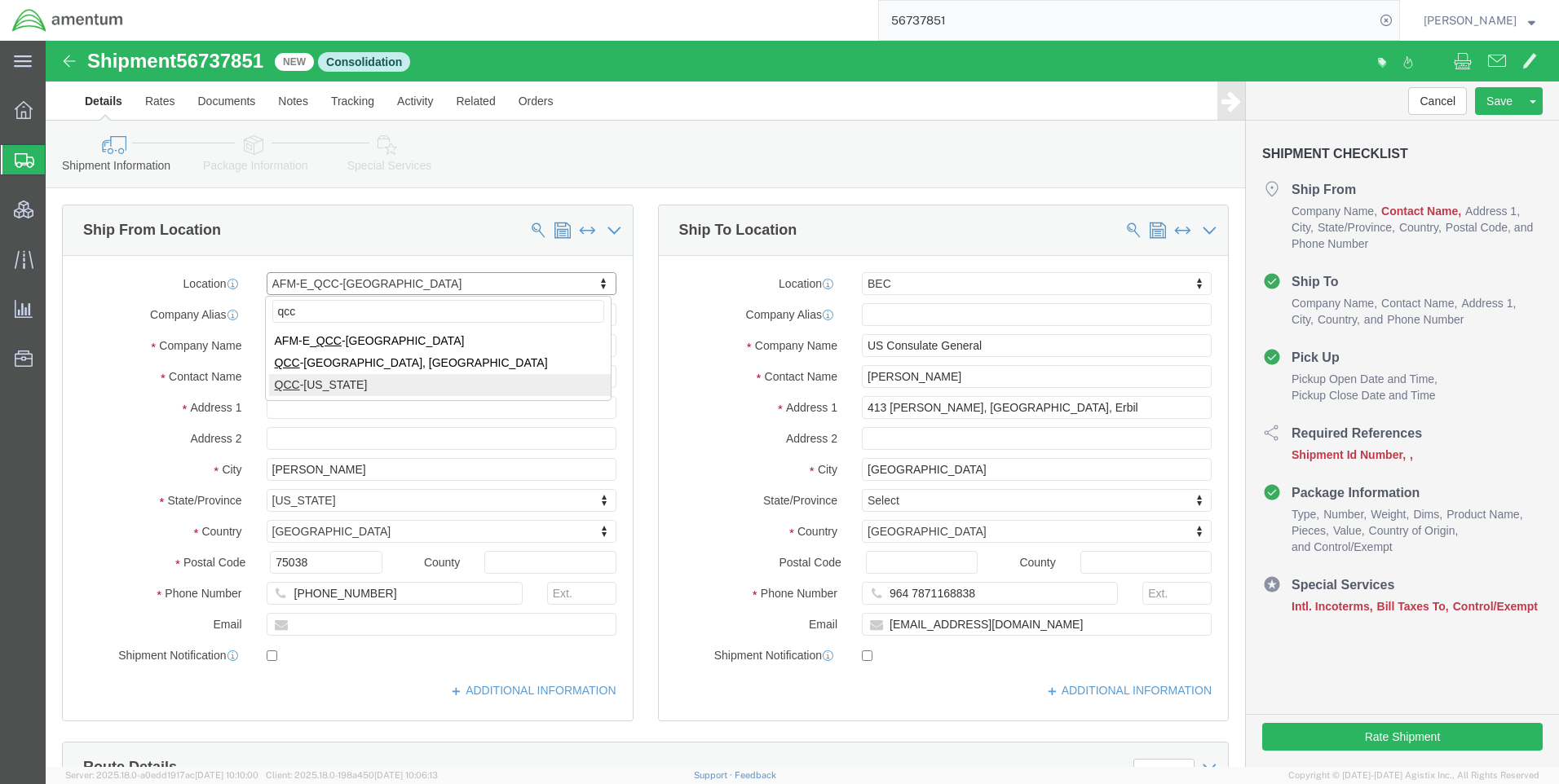
type input "qcc"
select select "42668"
select select "[GEOGRAPHIC_DATA]"
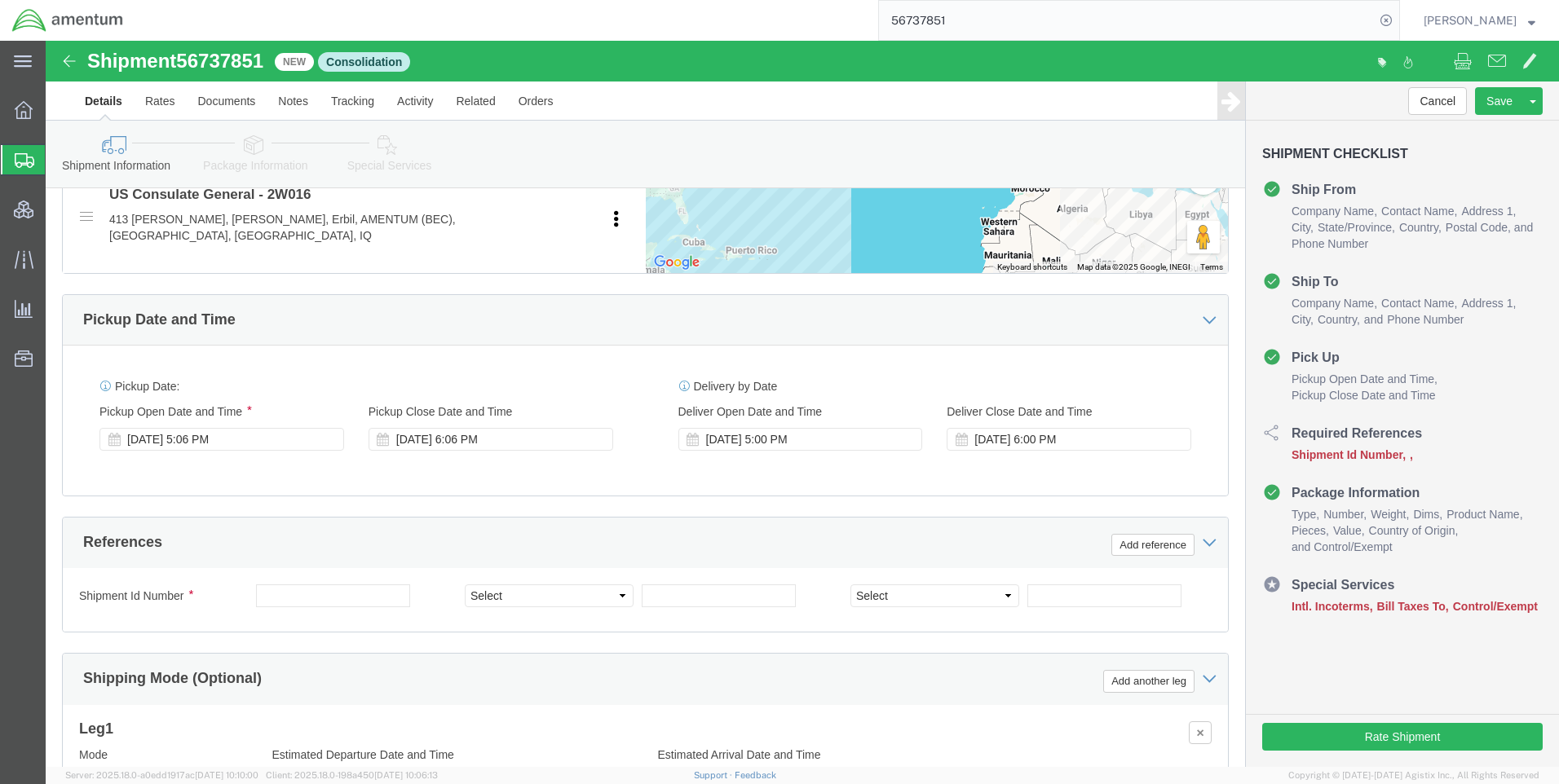
scroll to position [815, 0]
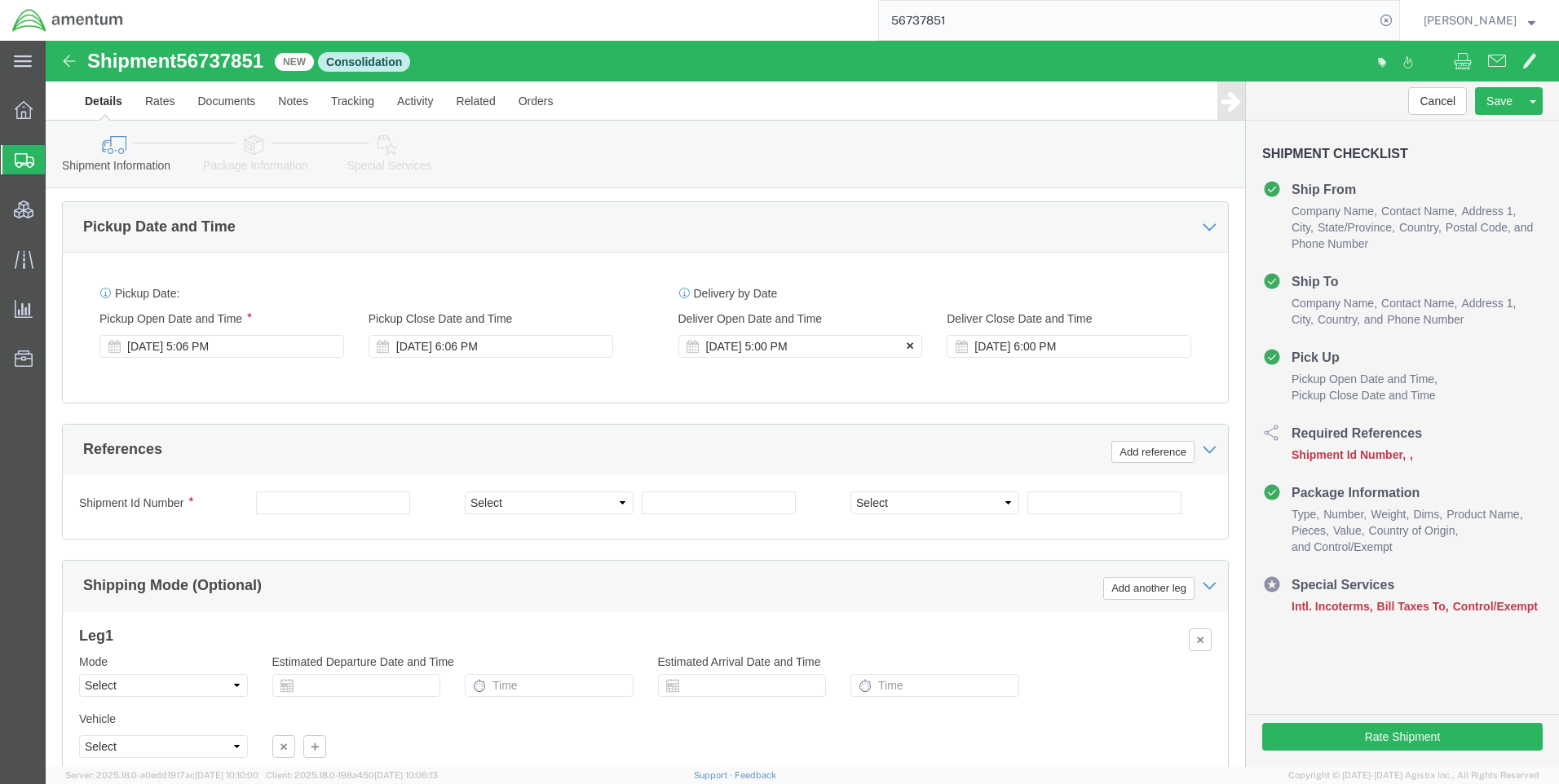
click icon
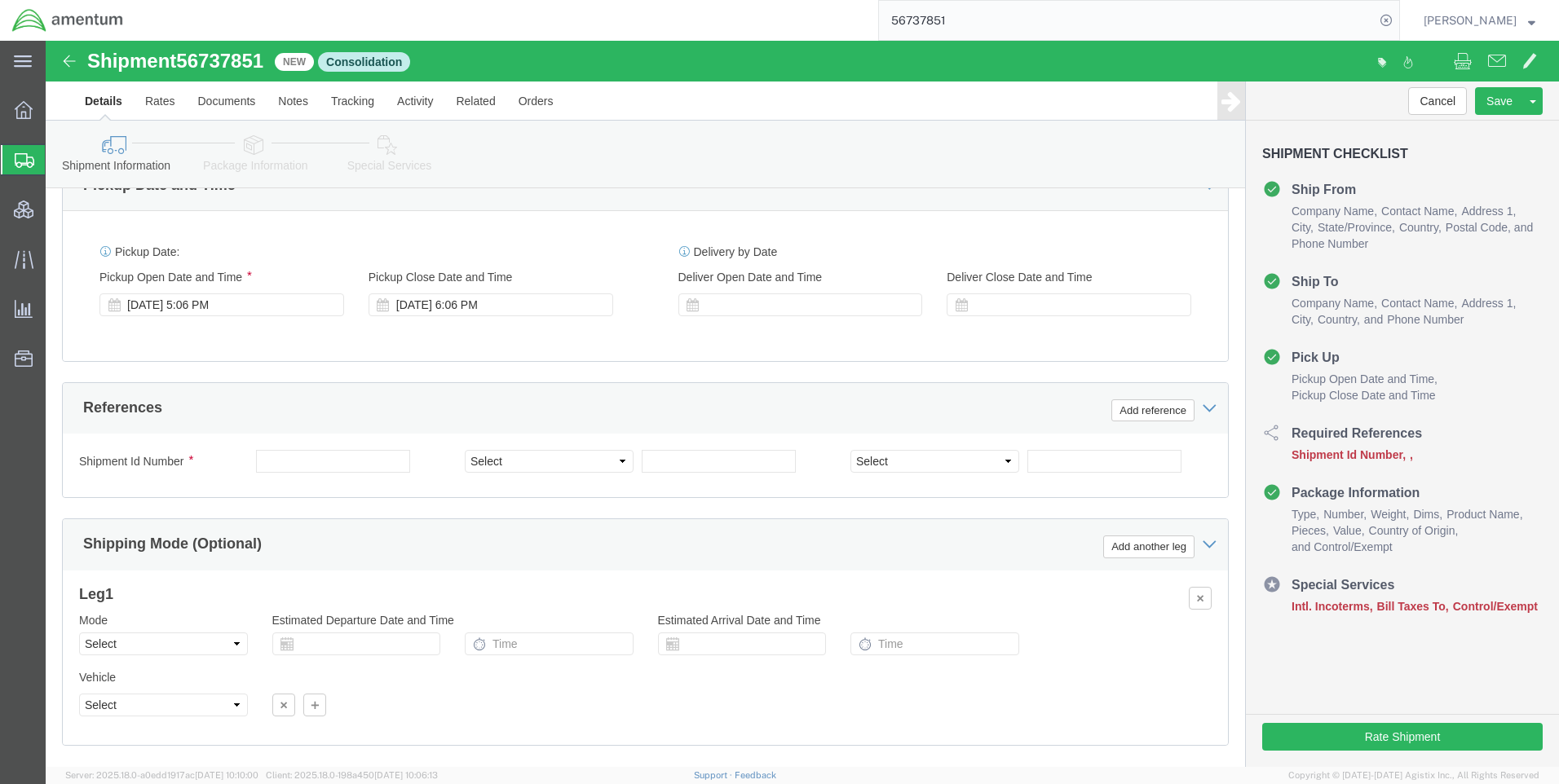
scroll to position [897, 0]
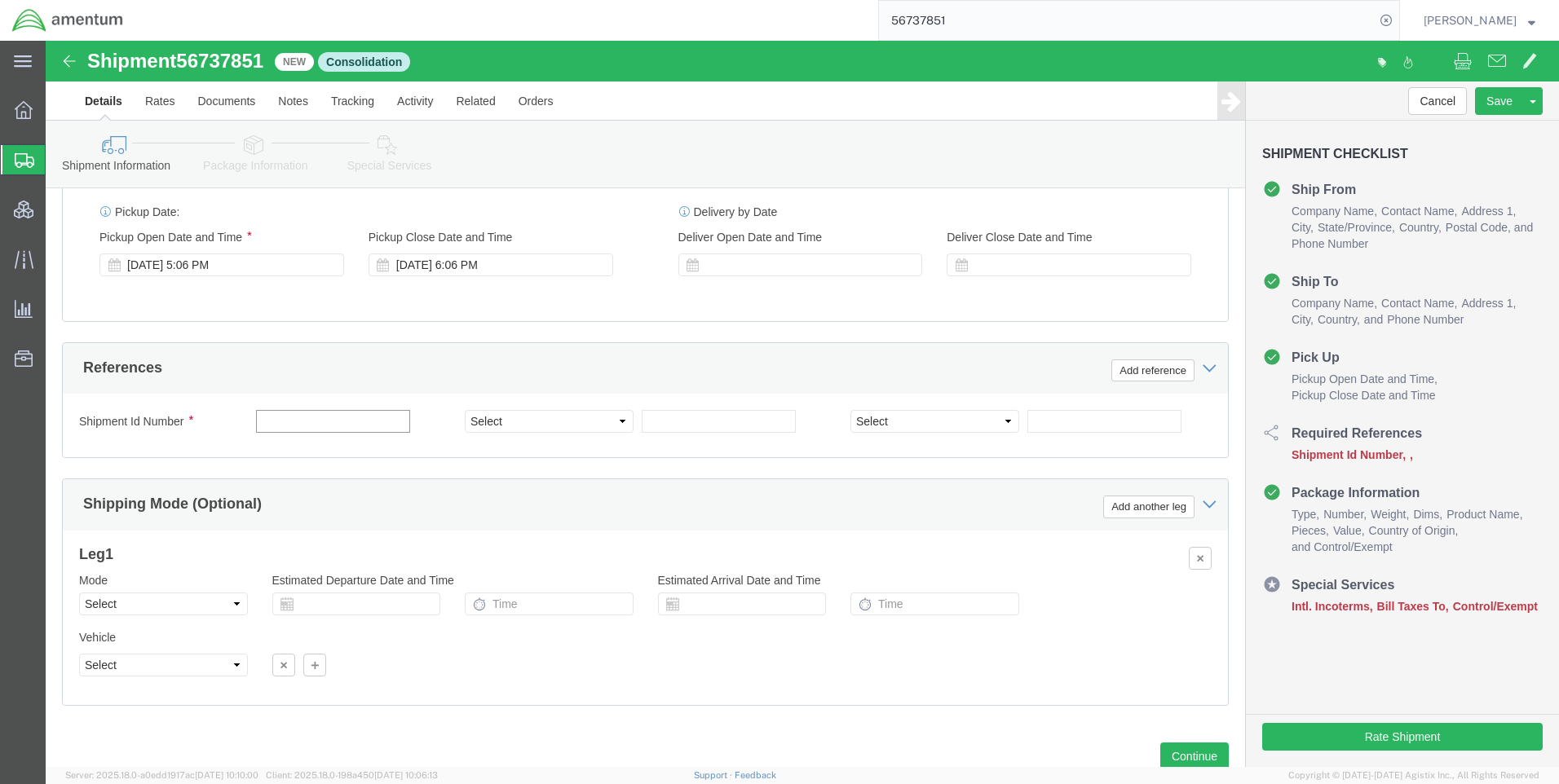
click input "text"
type input "O"
type input "QCC-OMSS-OCEAN-0001"
click select "Select Account Type Activity ID Airline Appointment Number ASN Batch Request # …"
select select "DEPT"
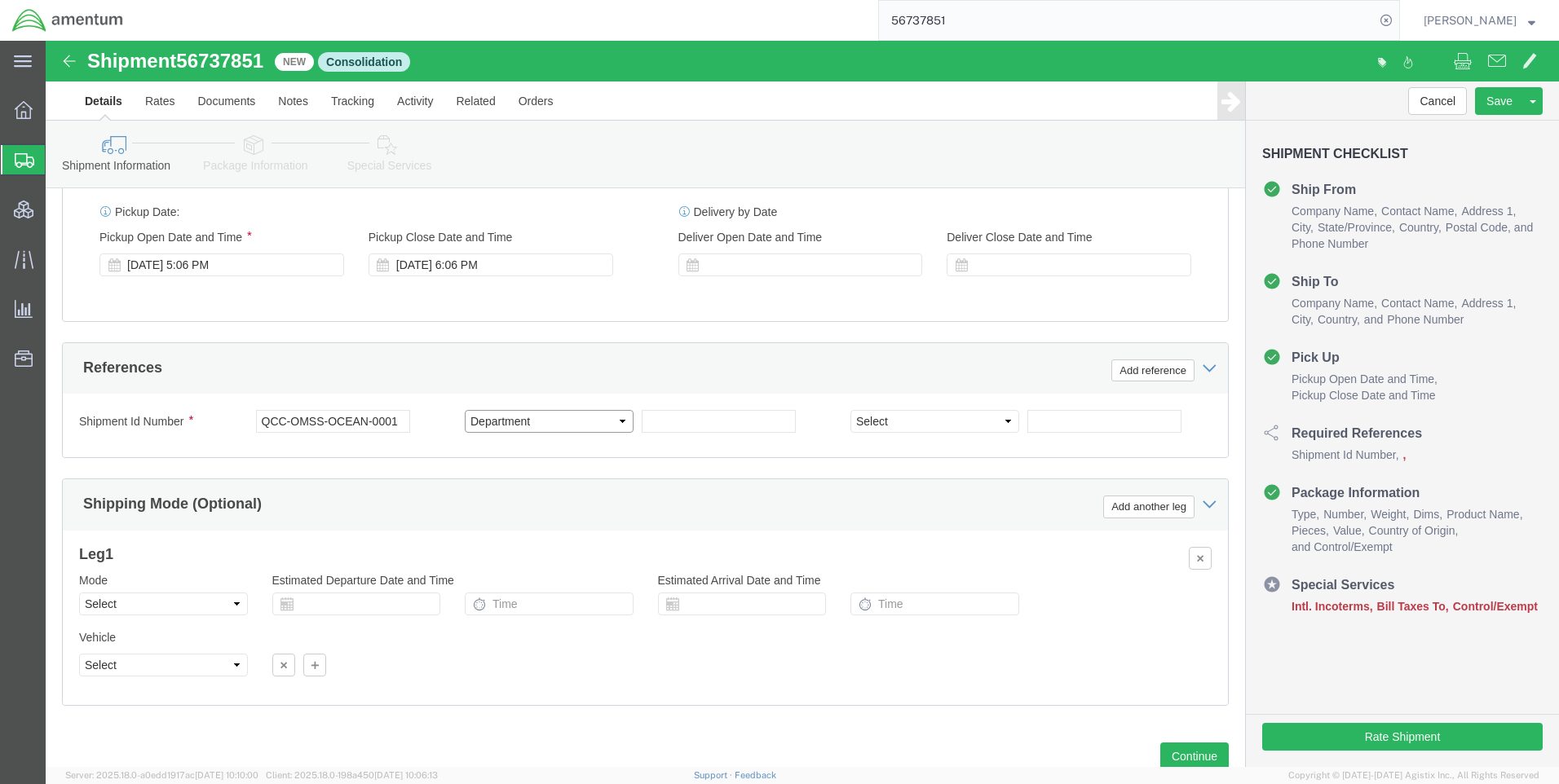
click select "Select Account Type Activity ID Airline Appointment Number ASN Batch Request # …"
click input "text"
type input "B"
type input "OMSS"
click select "Select Account Type Activity ID Airline Appointment Number ASN Batch Request # …"
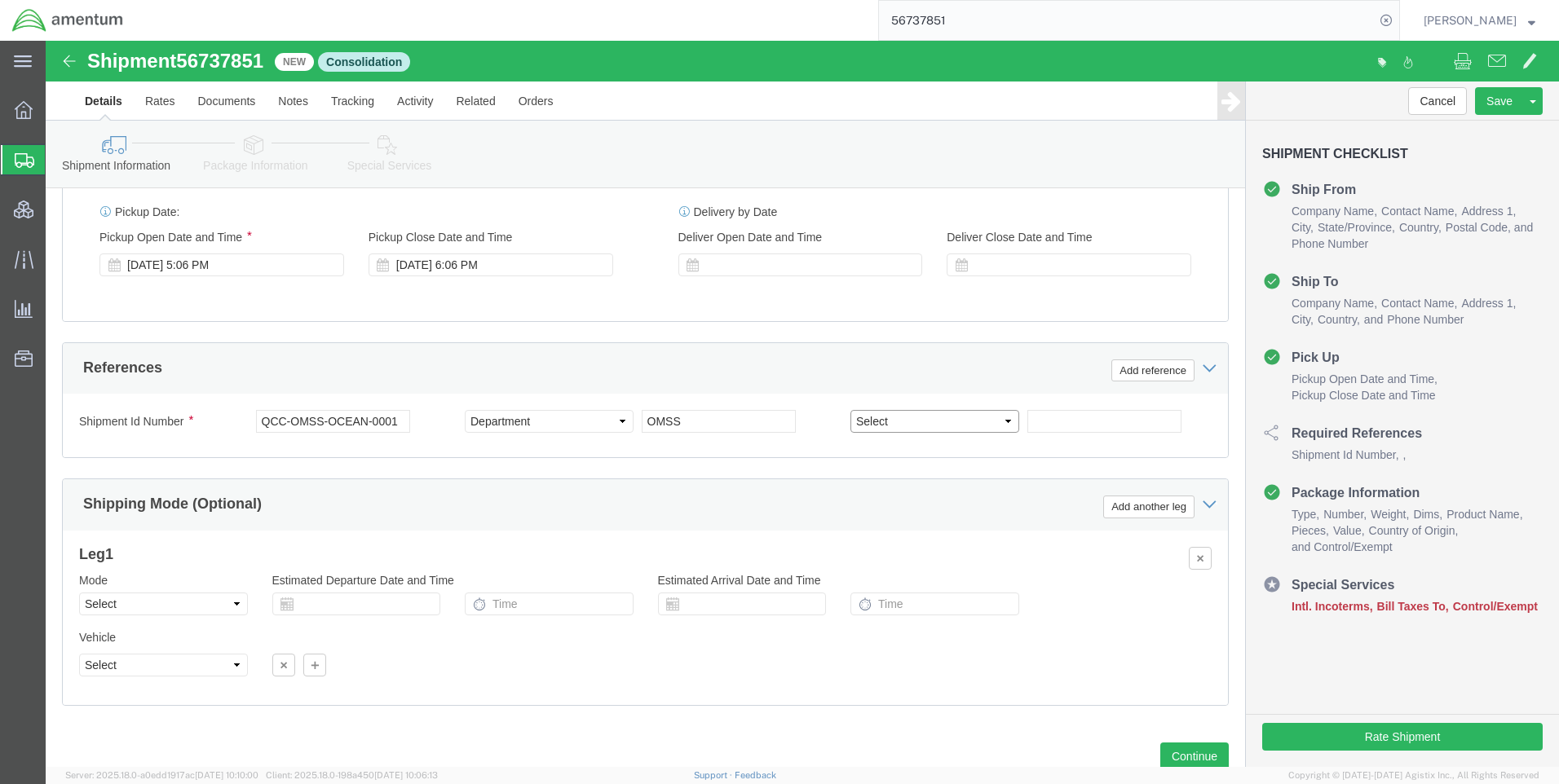
select select "DEPT"
click select "Select Account Type Activity ID Airline Appointment Number ASN Batch Request # …"
click input "text"
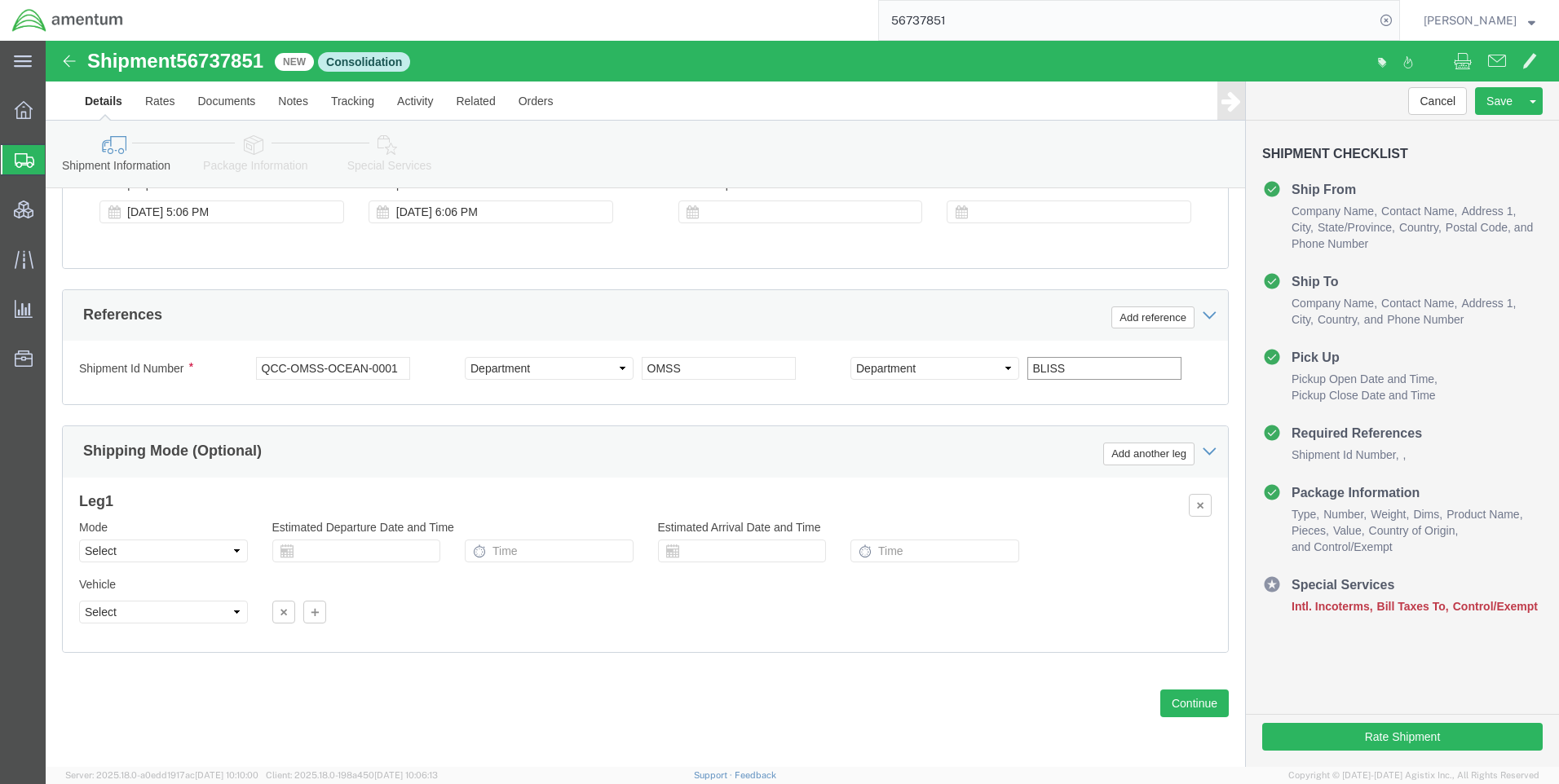
type input "BLISS"
click select "Select Air Less than Truckload Multi-Leg Ocean Freight Rail Small Parcel Truckl…"
click div
click select "Select"
click select "Select Air Less than Truckload Multi-Leg Ocean Freight Rail Small Parcel Truckl…"
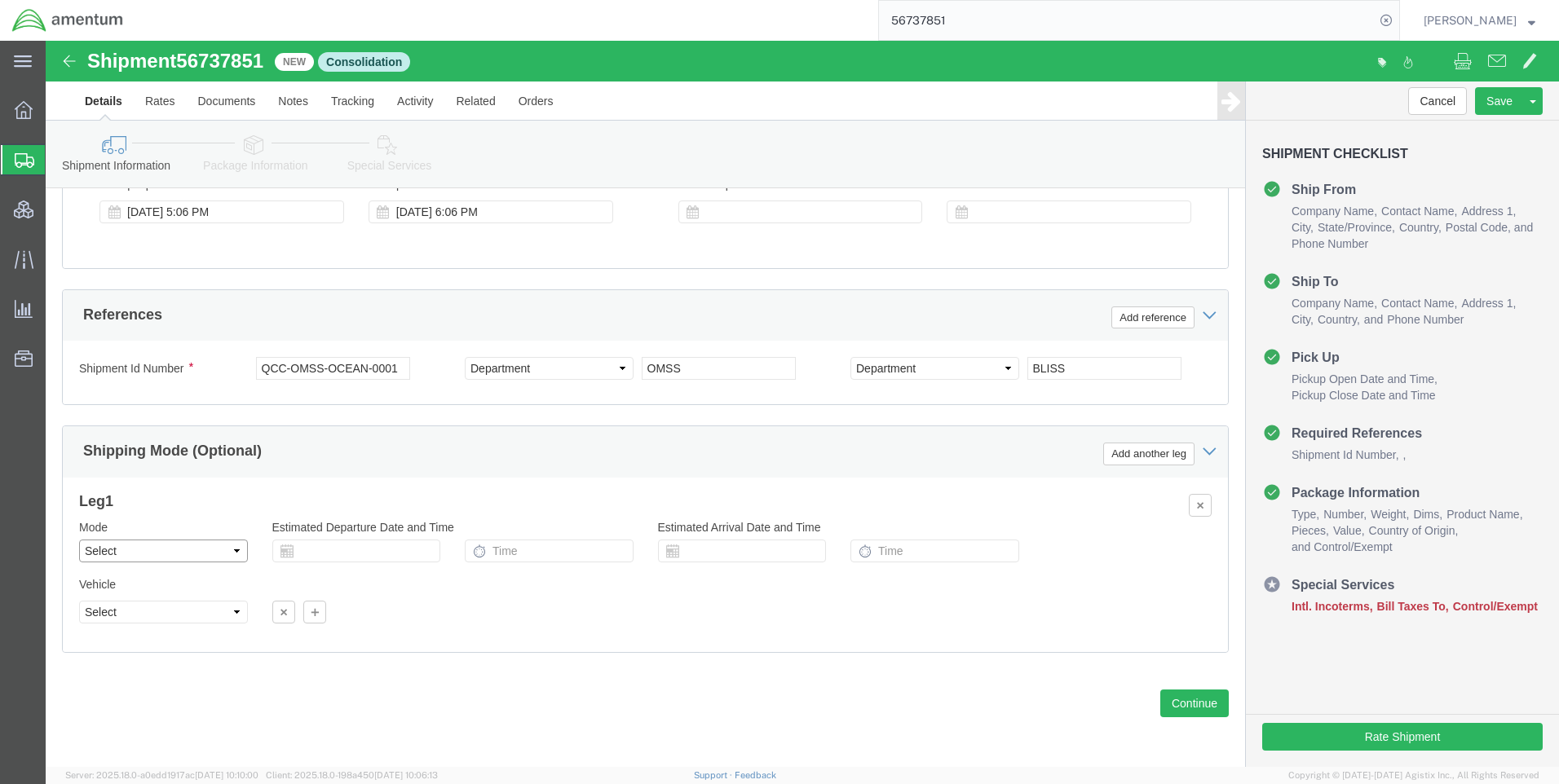
select select "OCN"
click select "Select Air Less than Truckload Multi-Leg Ocean Freight Rail Small Parcel Truckl…"
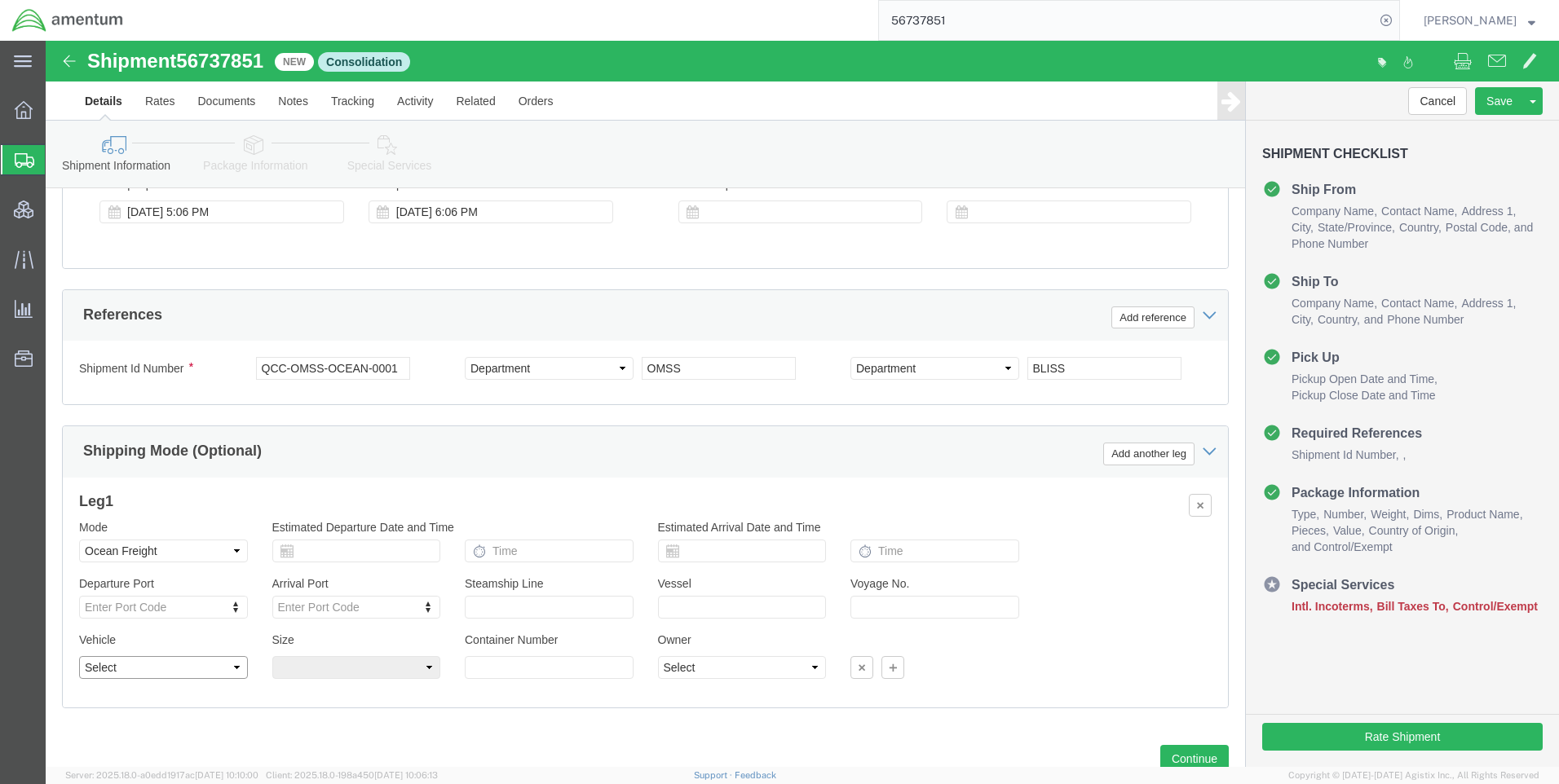
click select "Select Flat Rack Insulated Open Top Oversized Equipment Refrigerated Roll-on/Ro…"
select select "STCO"
click select "Select Flat Rack Insulated Open Top Oversized Equipment Refrigerated Roll-on/Ro…"
click select "Select 45 Feet Less Than Container 20 Feet High Cube 20 Feet 40 Feet High Cube …"
select select "40HC"
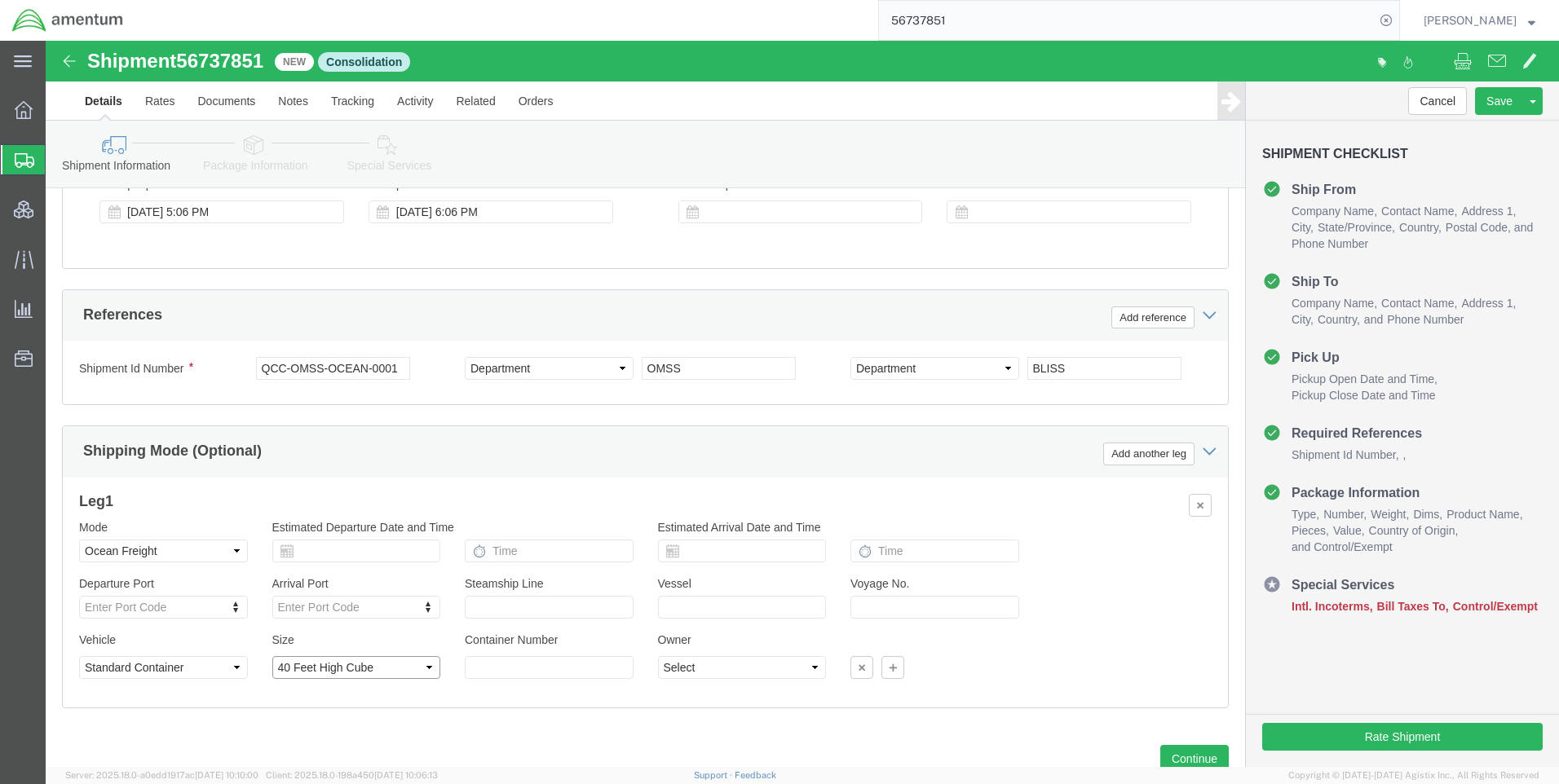
click select "Select 45 Feet Less Than Container 20 Feet High Cube 20 Feet 40 Feet High Cube …"
click input "text"
click div "Previous Continue"
click select "Select Flat Rack Insulated Open Top Oversized Equipment Refrigerated Roll-on/Ro…"
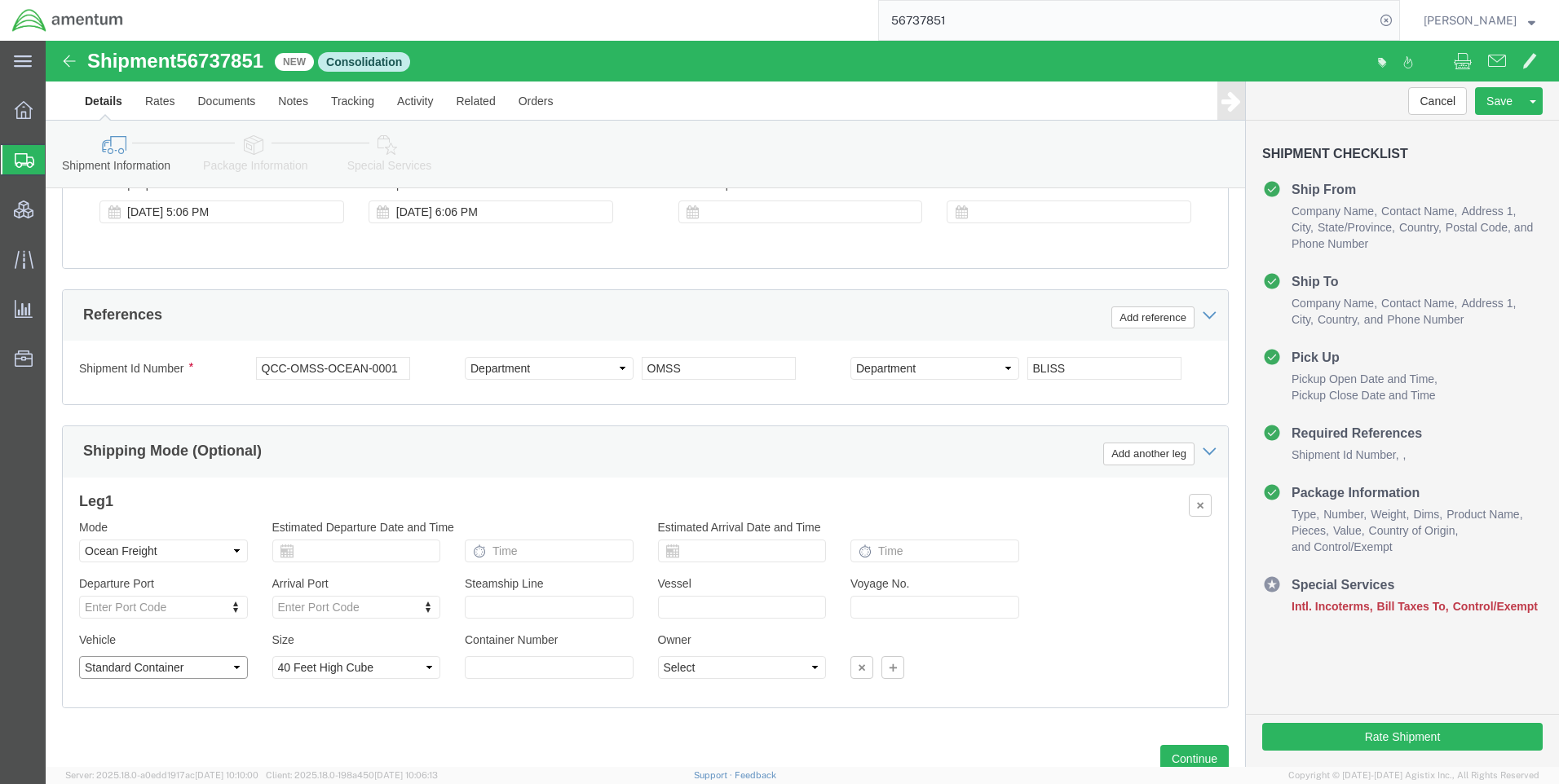
click select "Select Flat Rack Insulated Open Top Oversized Equipment Refrigerated Roll-on/Ro…"
click select "Select Shipper Vessel"
click div "Previous Continue"
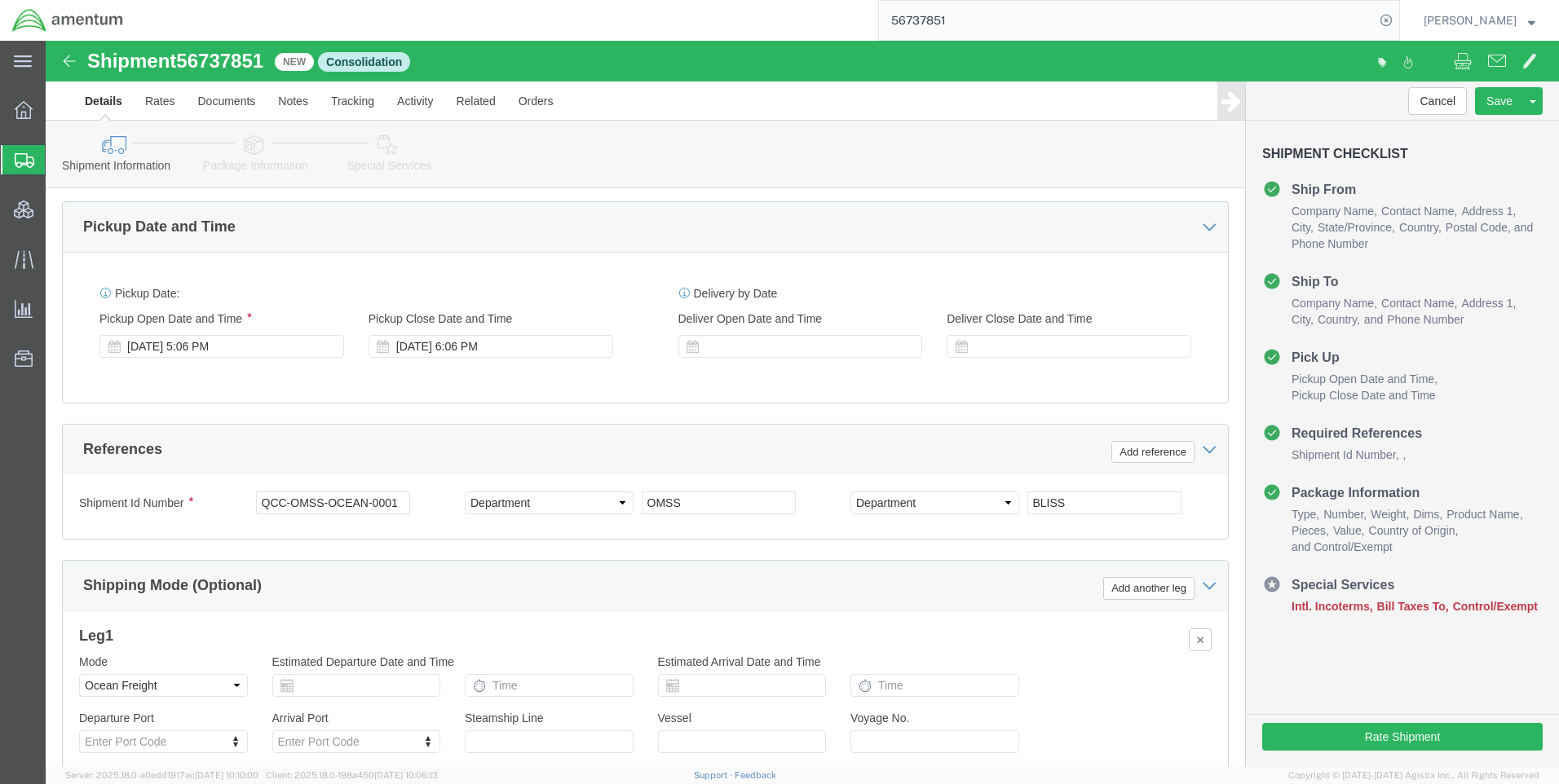
scroll to position [1005, 0]
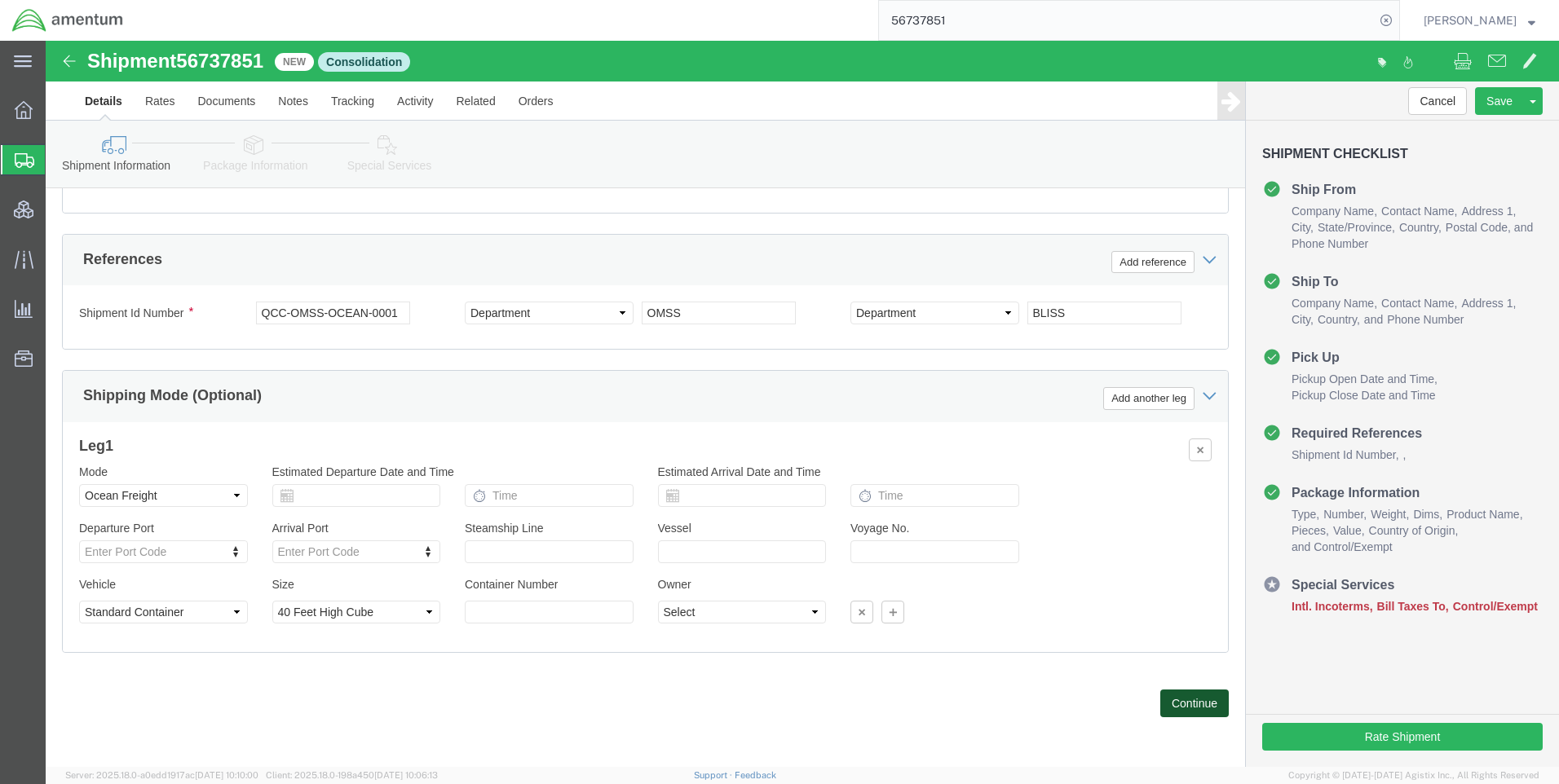
click button "Continue"
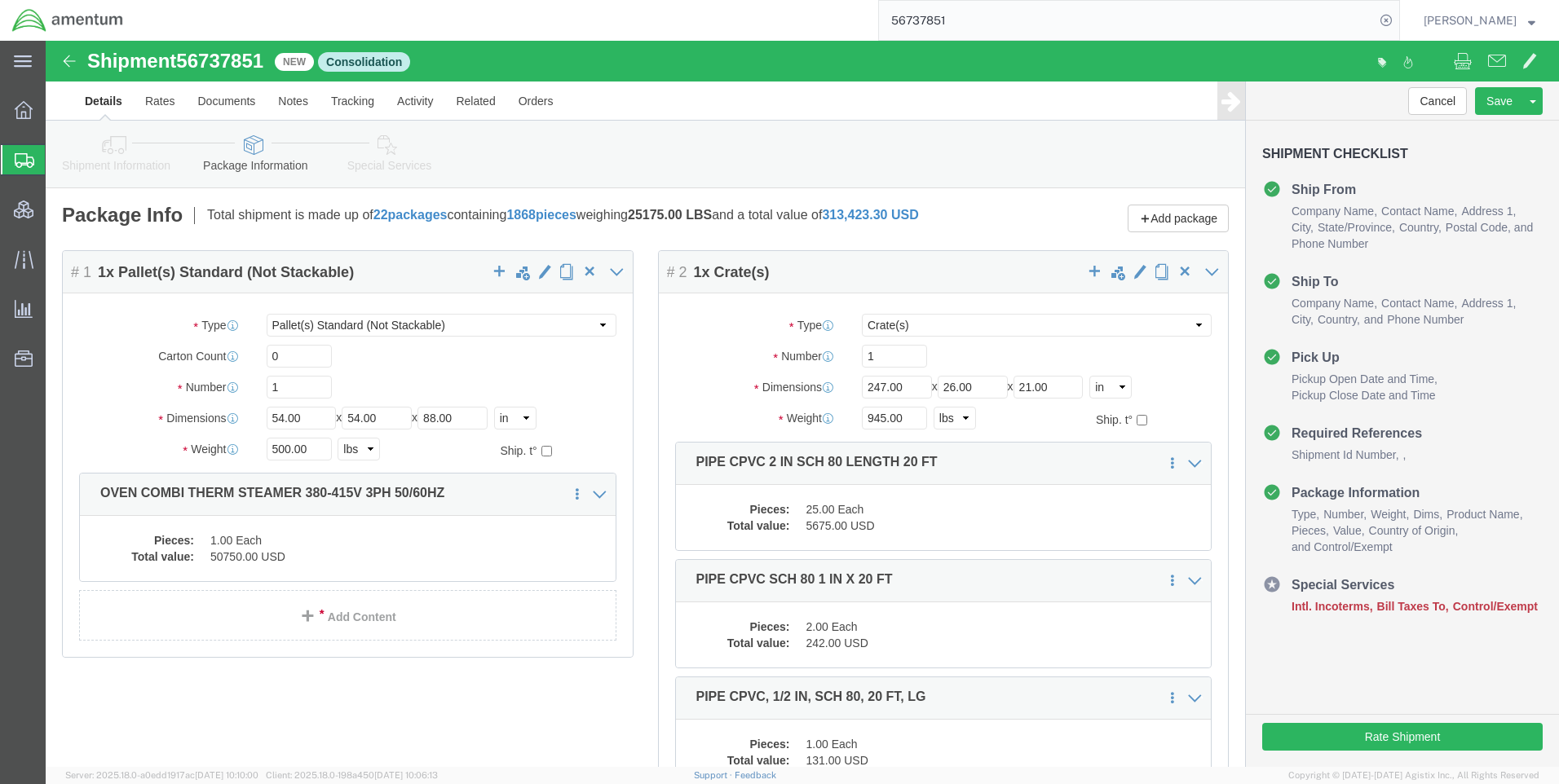
click icon
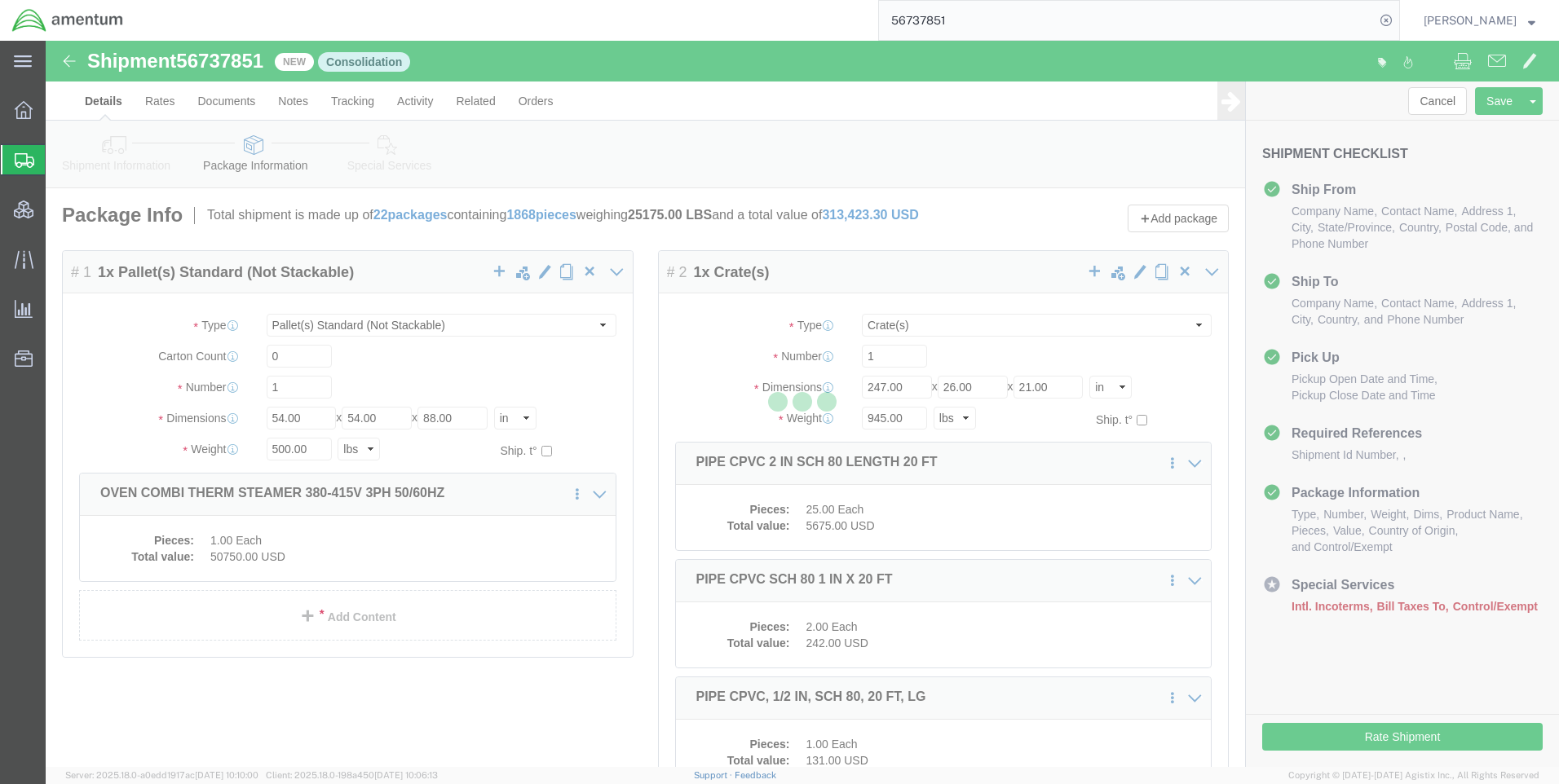
select select
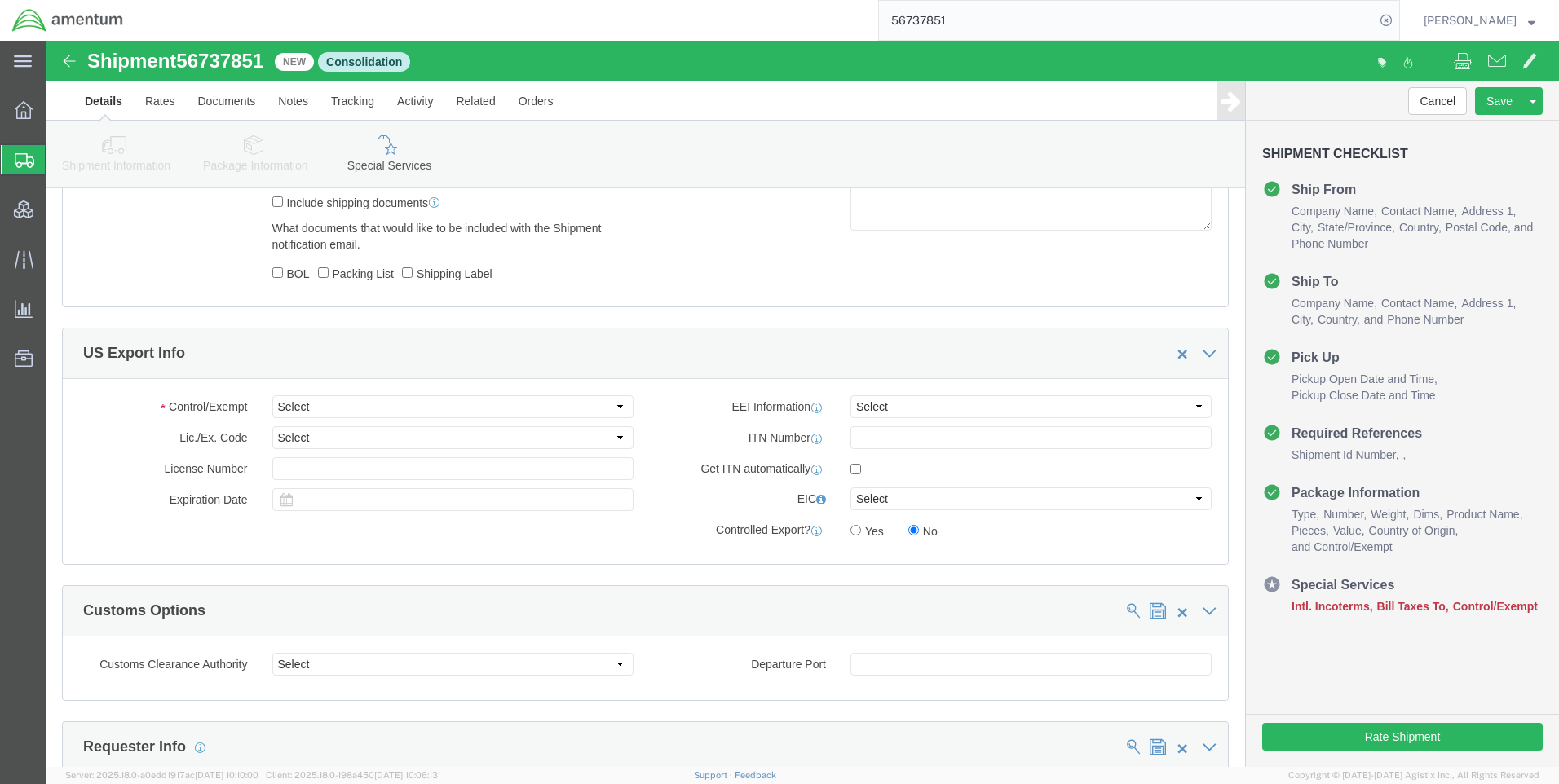
scroll to position [1223, 0]
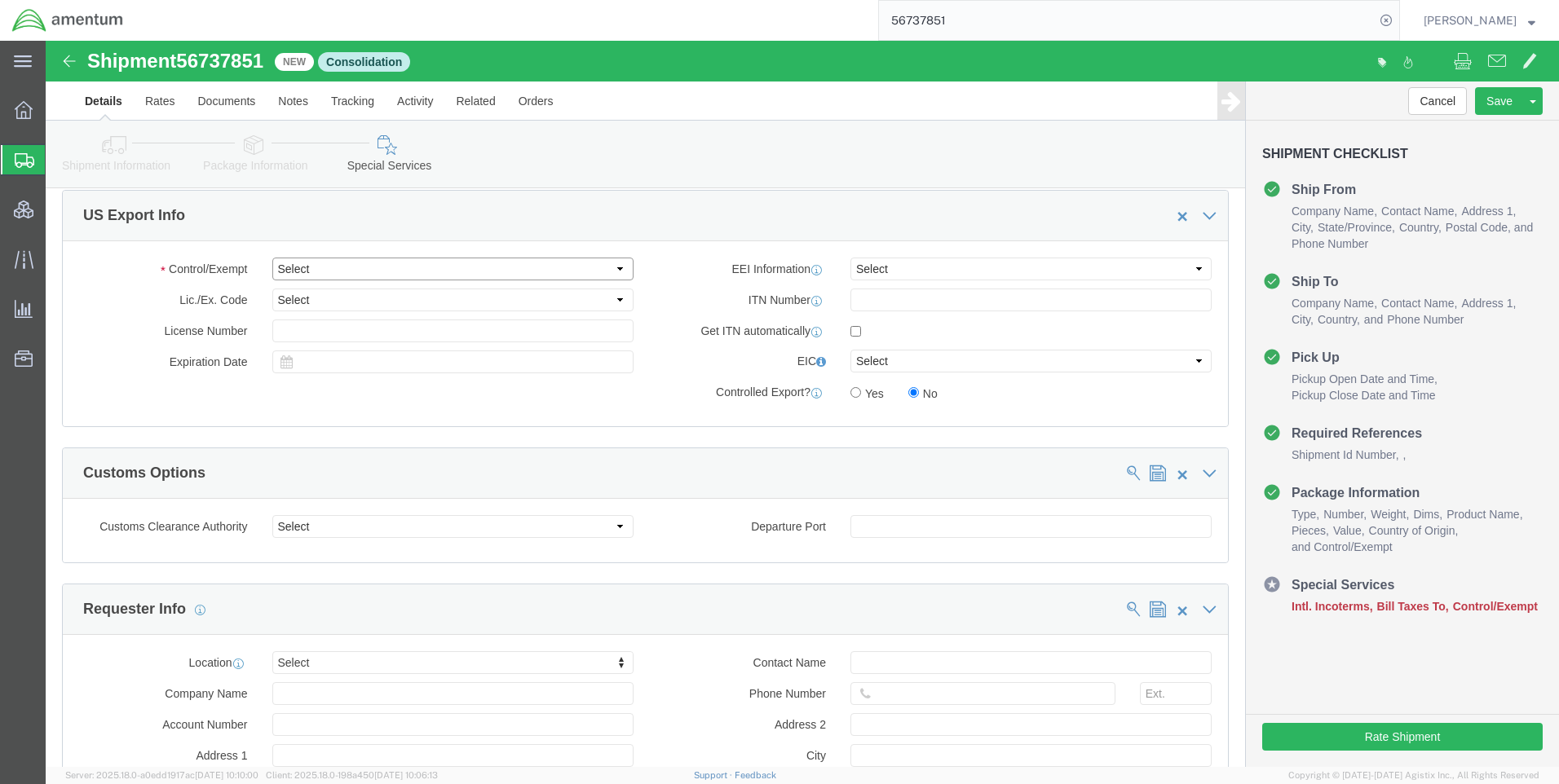
click select "Select ATF BIS DEA EPA FDA FTR ITAR OFAC Other (OPA)"
click div "Control/Exempt Select ATF BIS DEA EPA FDA FTR ITAR OFAC Other (OPA) Lic./Ex. Co…"
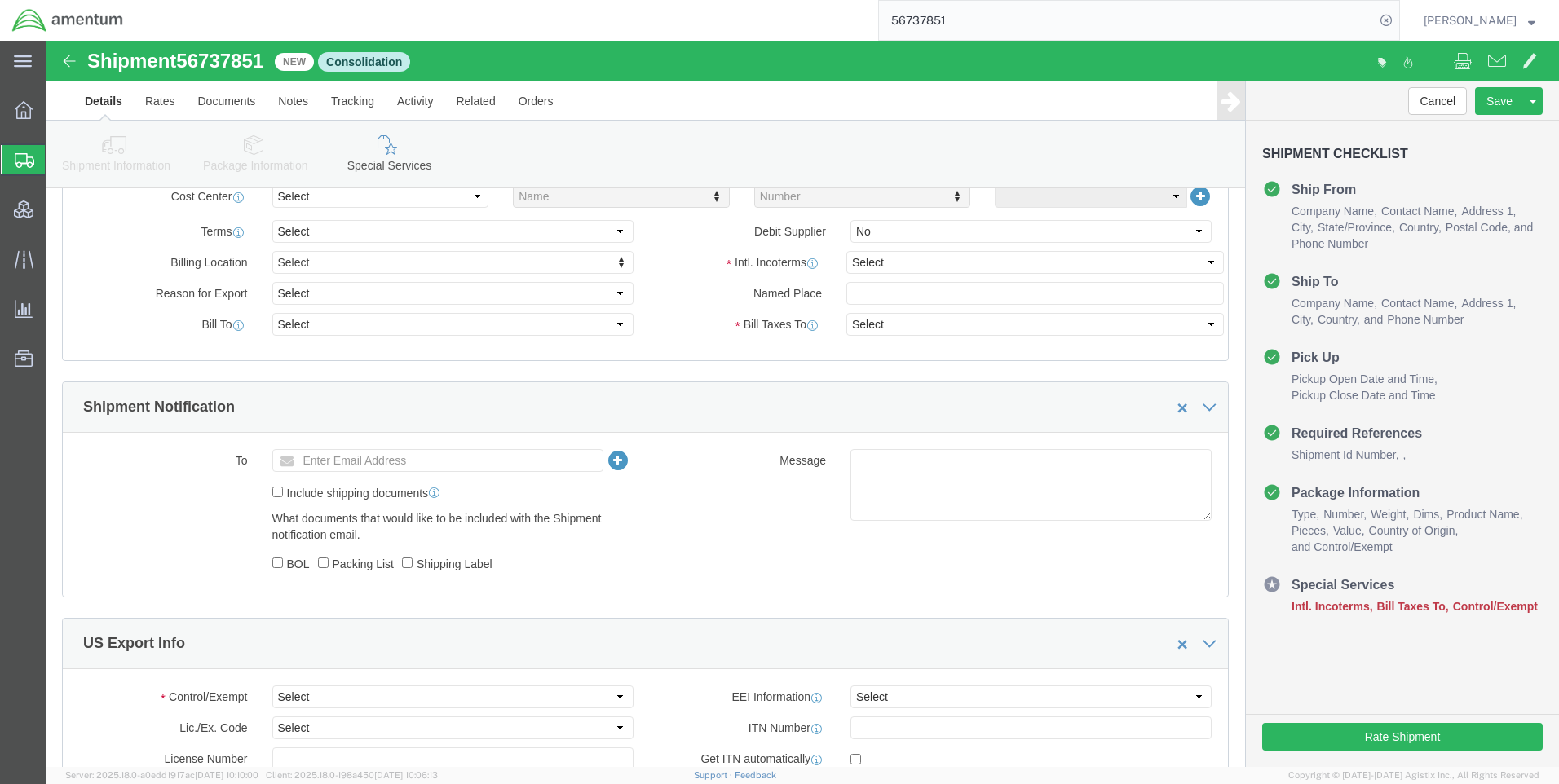
scroll to position [571, 0]
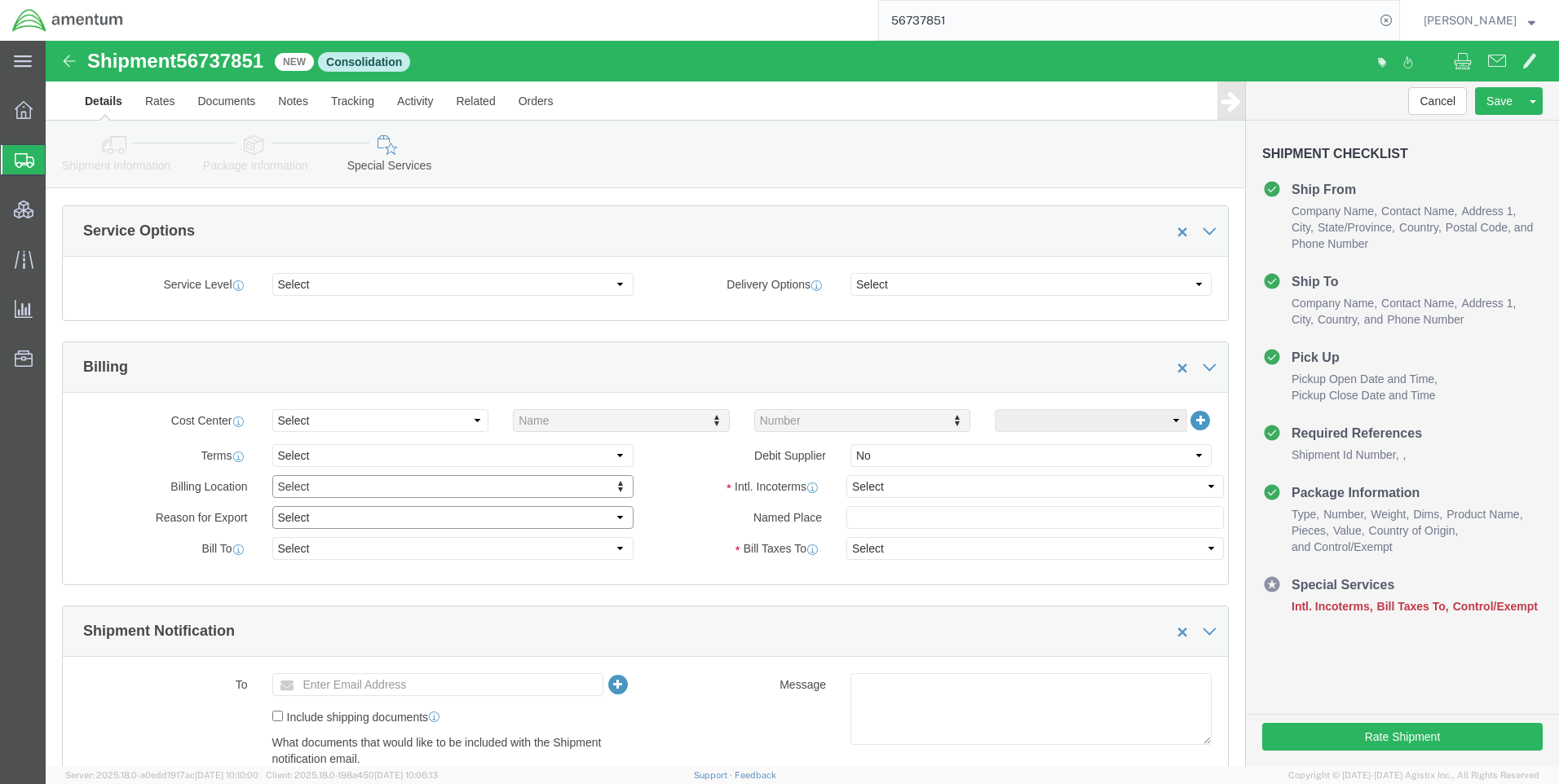
click select "Select Gift Personal Effects Repair/Warranty Return Sample Sold Temporary/Not S…"
select select "SOLD"
click select "Select Gift Personal Effects Repair/Warranty Return Sample Sold Temporary/Not S…"
click select "Select Recipient Account Sender/Shipper Third Party Account"
select select "SHIP"
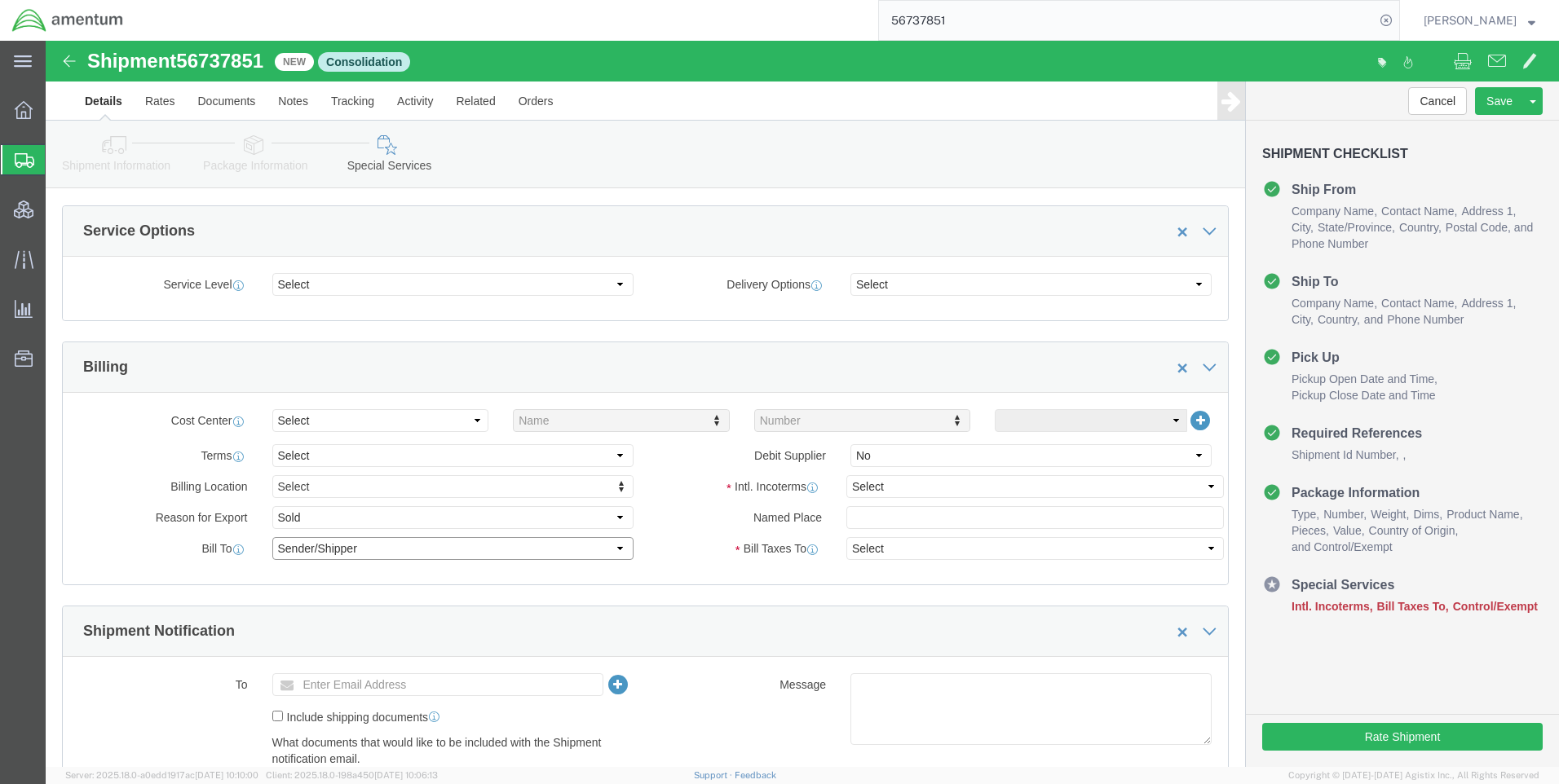
click select "Select Recipient Account Sender/Shipper Third Party Account"
click select "Select Yes No"
click label "Intl. Incoterms"
click select "Select Carriage Insurance Paid Carriage Paid To Cost and Freight Cost Insurance…"
select select "DAP"
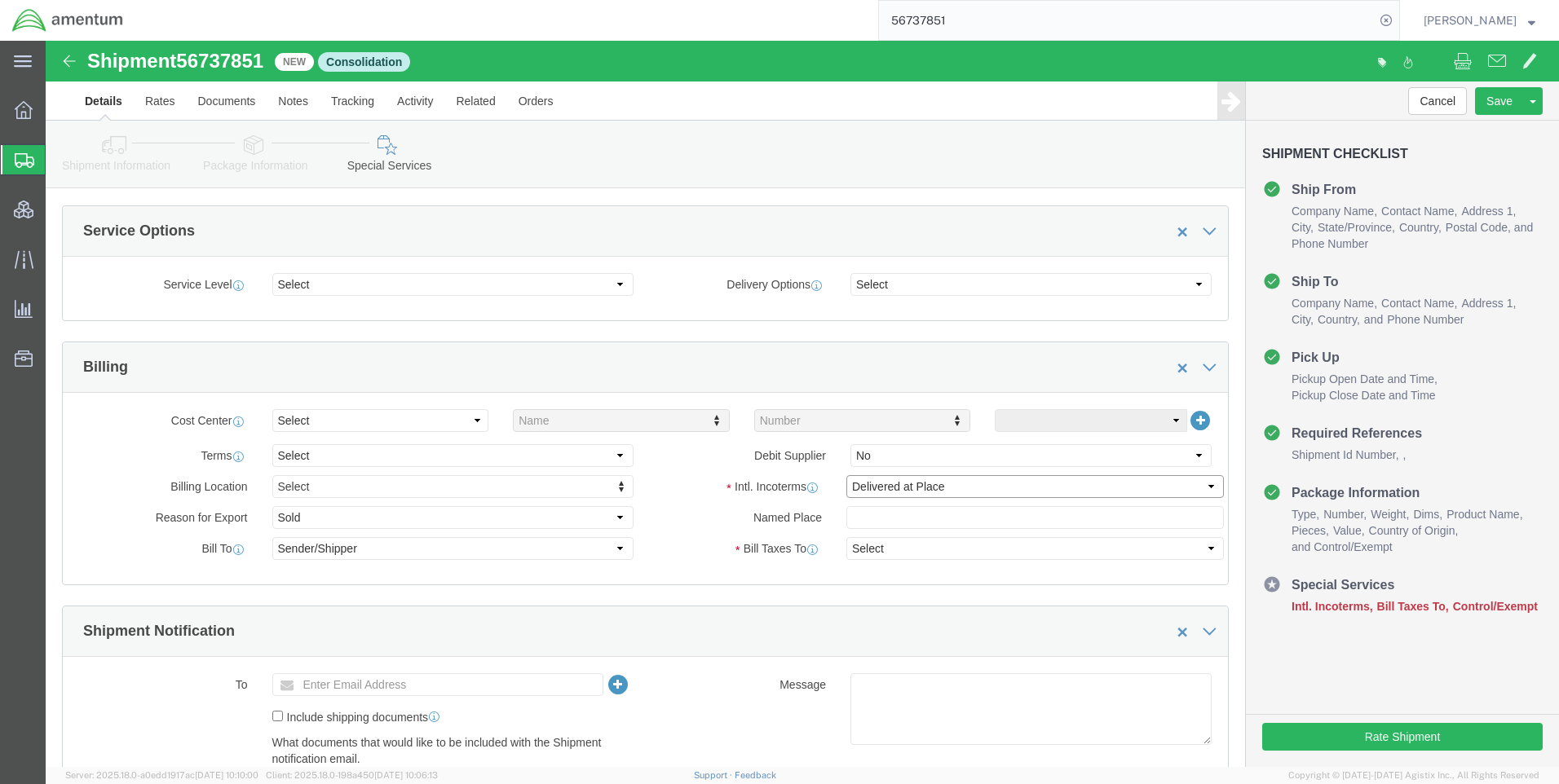
click select "Select Carriage Insurance Paid Carriage Paid To Cost and Freight Cost Insurance…"
select select "RCPN"
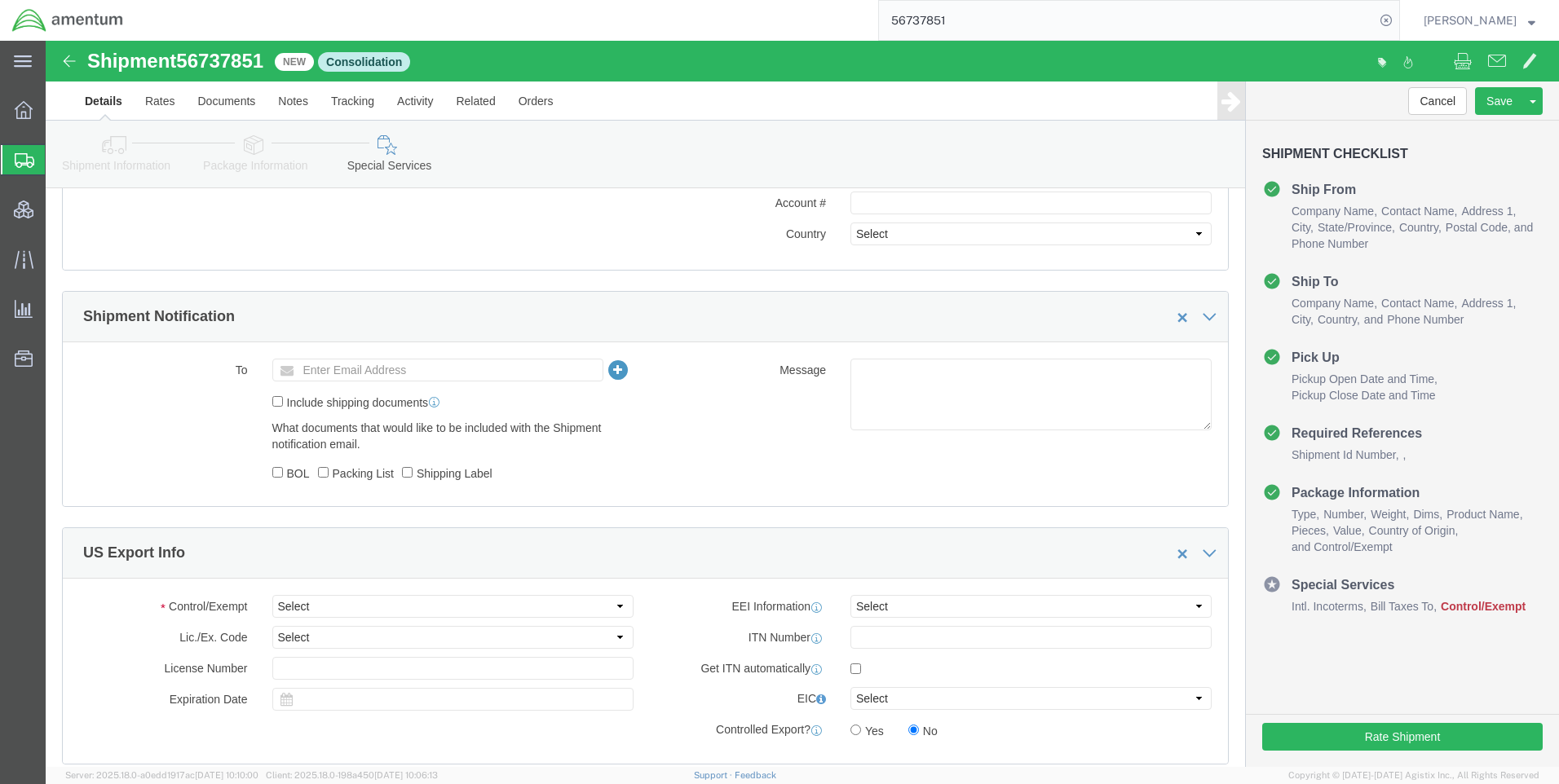
scroll to position [1223, 0]
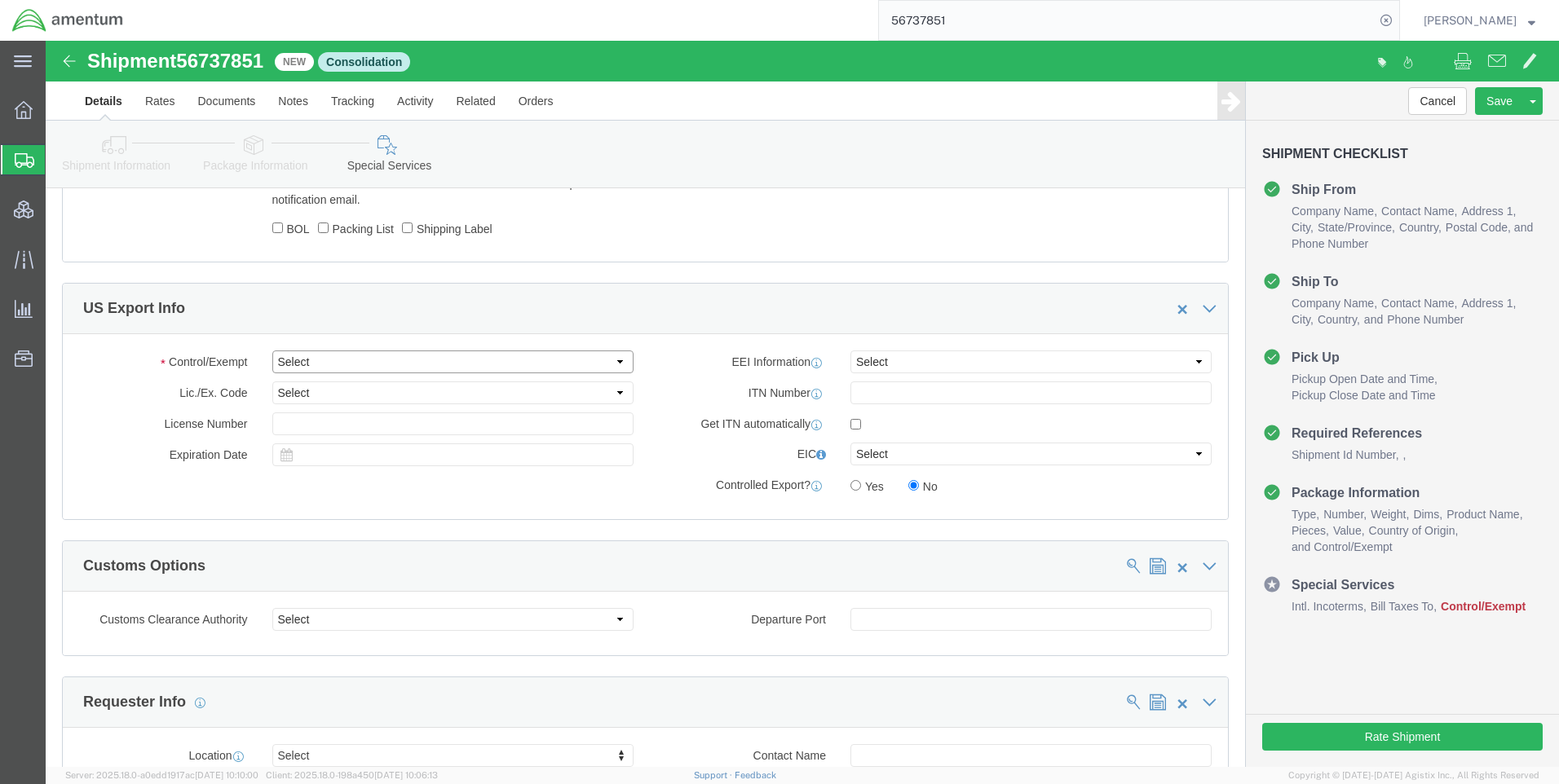
click select "Select ATF BIS DEA EPA FDA FTR ITAR OFAC Other (OPA)"
select select "BIS"
click select "Select ATF BIS DEA EPA FDA FTR ITAR OFAC Other (OPA)"
click select "Select AGR-Agricultural APP-Computers APR-Additional Permissive Exports AVS-Air…"
select select "NLR"
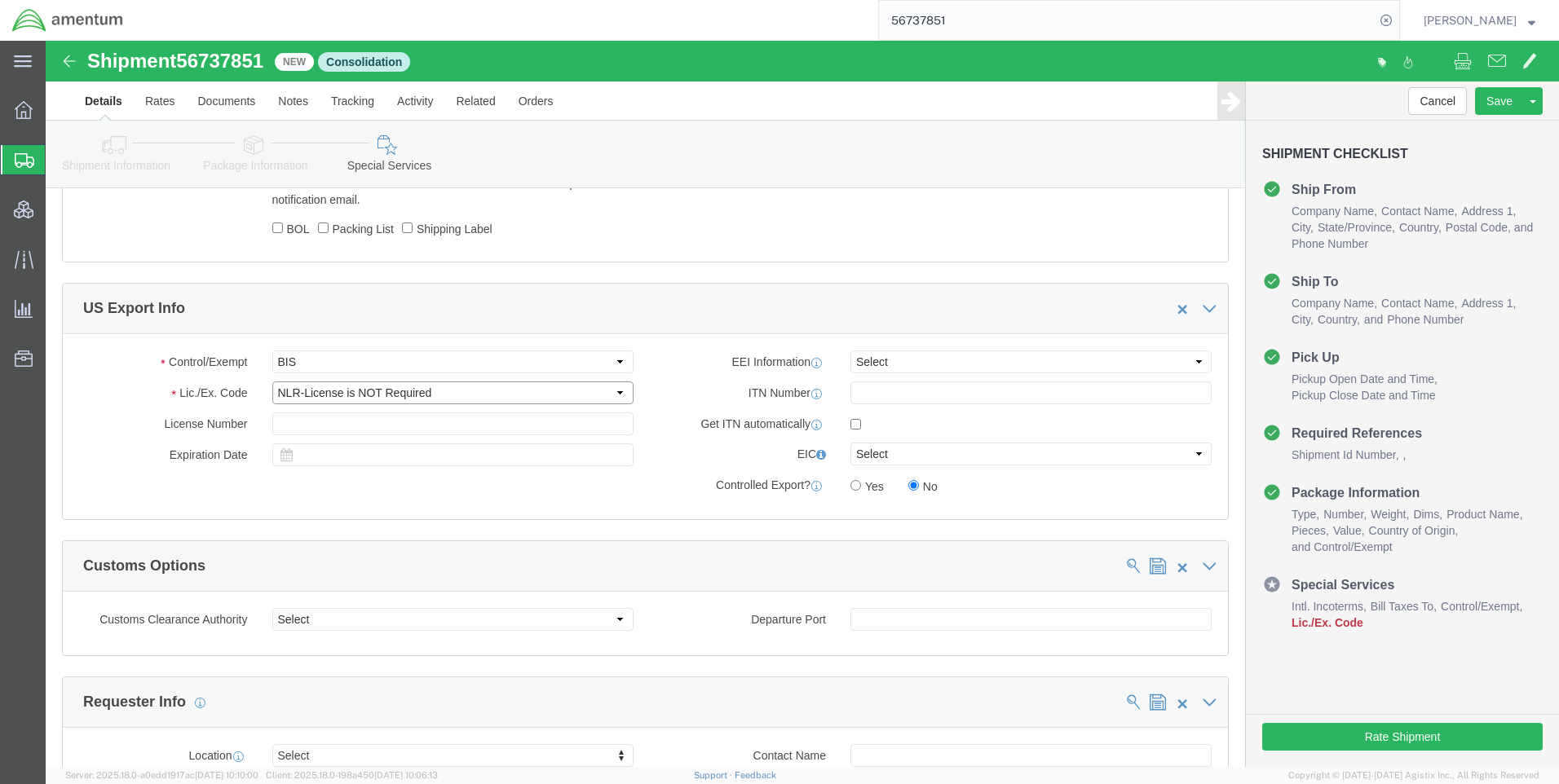
click select "Select AGR-Agricultural APP-Computers APR-Additional Permissive Exports AVS-Air…"
click select "Select AES-Direct EEI Carrier File EEI EEI Exempt"
select select "CFIL"
click select "Select AES-Direct EEI Carrier File EEI EEI Exempt"
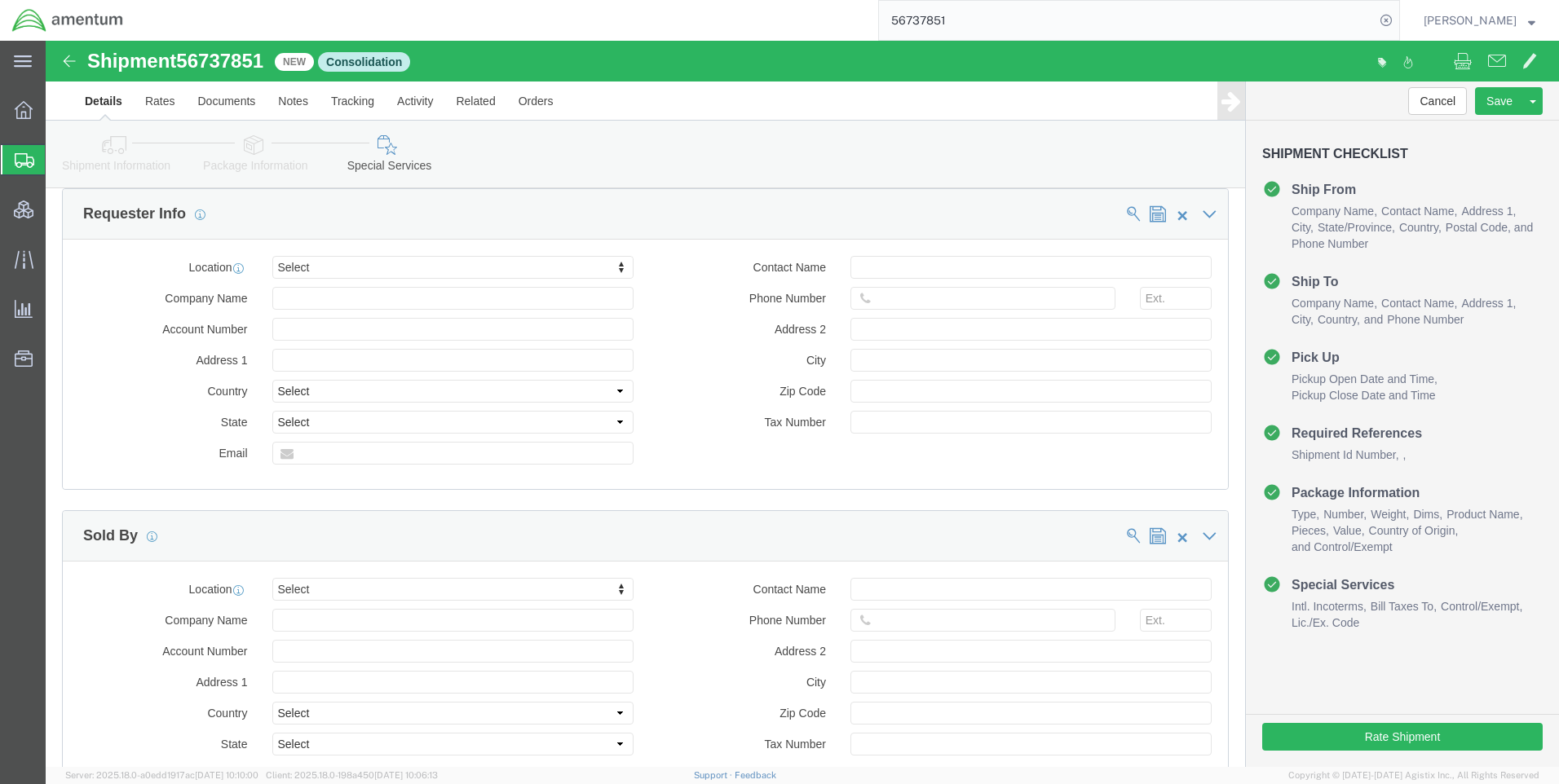
scroll to position [1712, 0]
click button "Rate Shipment"
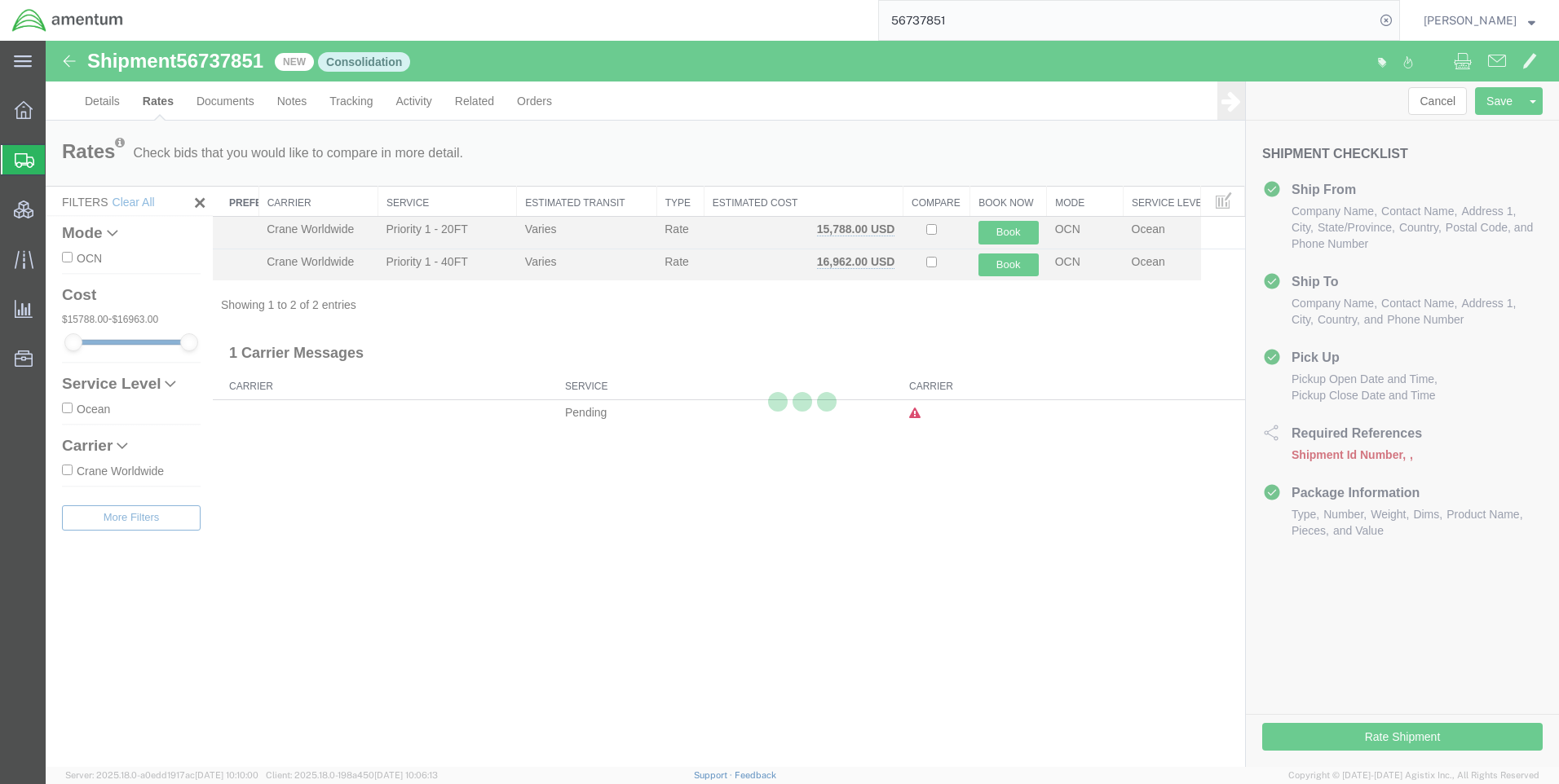
scroll to position [0, 0]
